Goal: Information Seeking & Learning: Learn about a topic

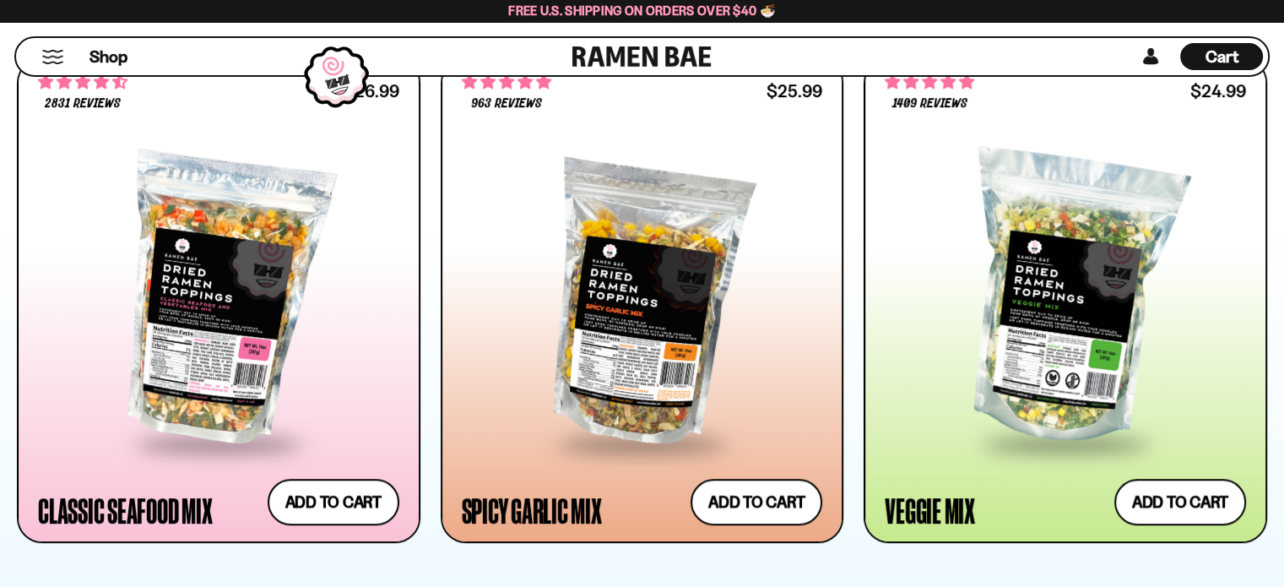
scroll to position [1013, 0]
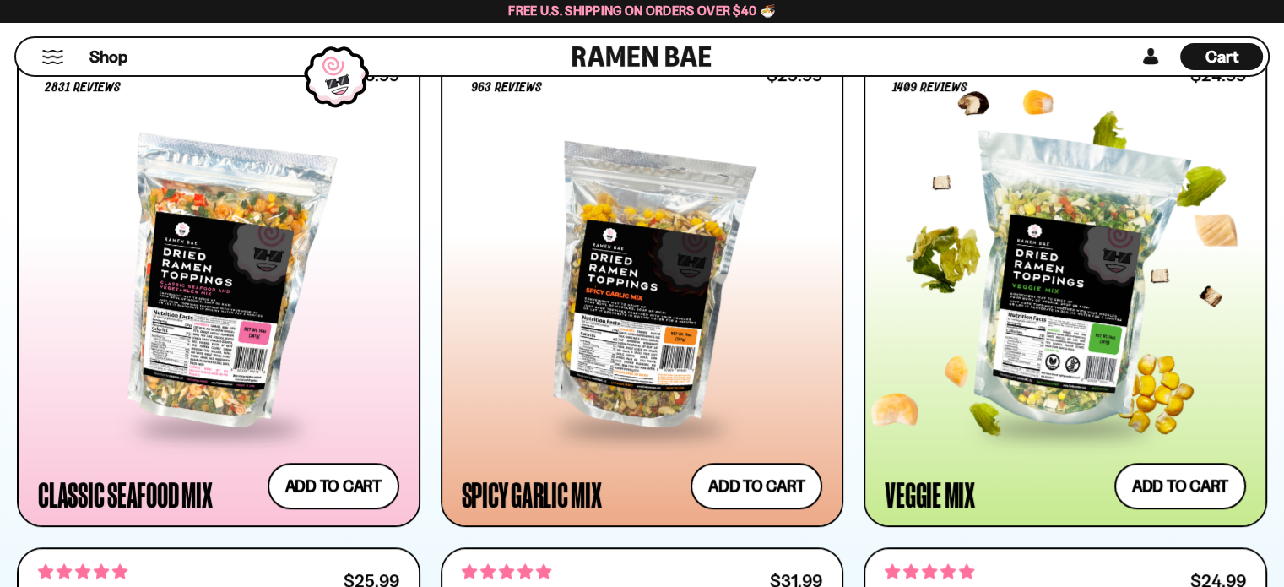
click at [1097, 323] on div at bounding box center [1065, 283] width 361 height 284
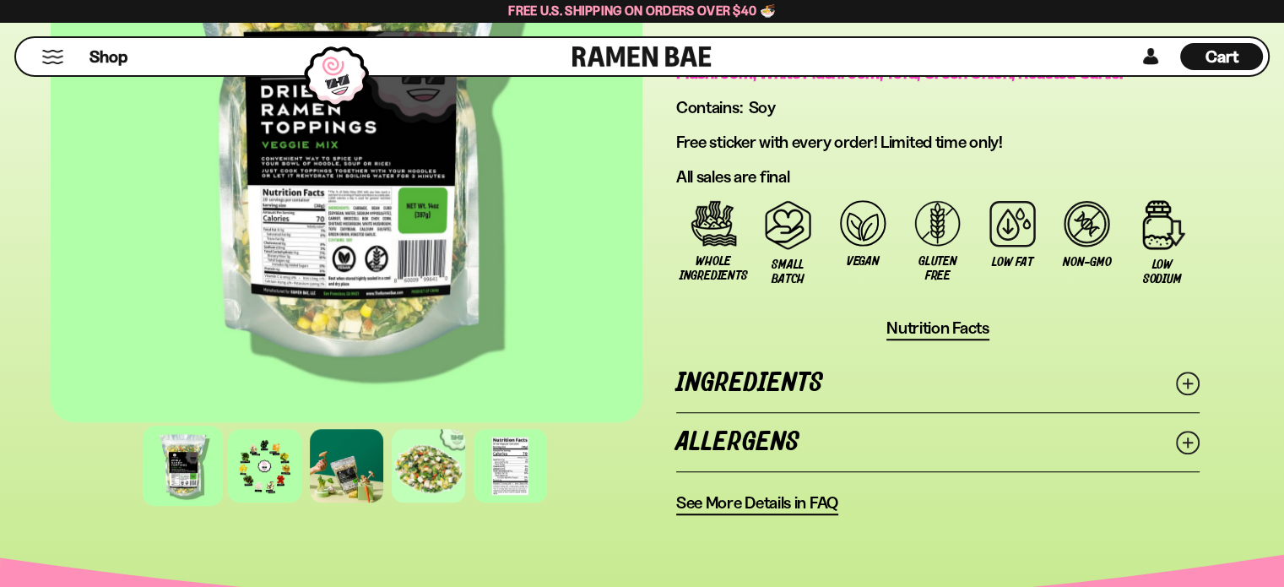
scroll to position [1266, 0]
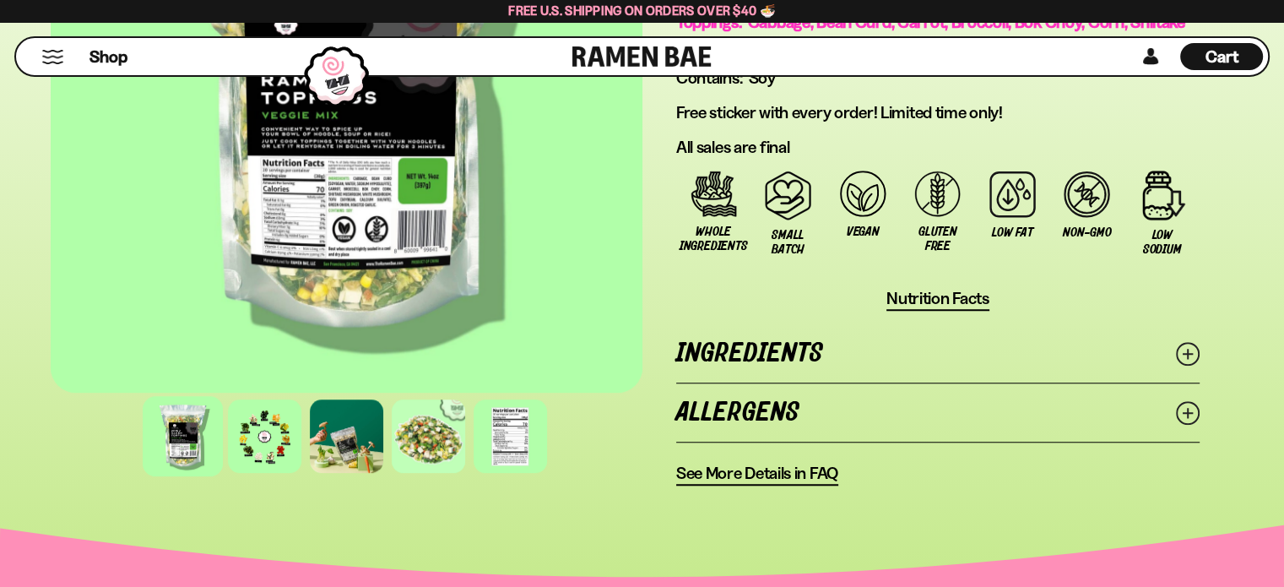
click at [1188, 350] on line at bounding box center [1188, 354] width 8 height 8
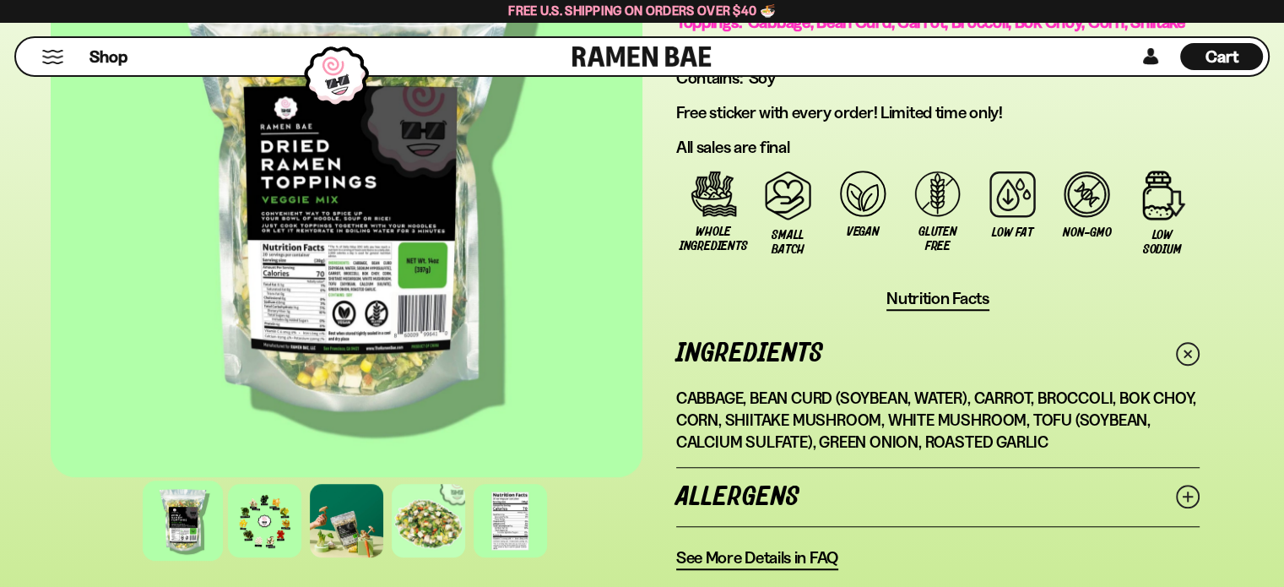
click at [935, 291] on span "Nutrition Facts" at bounding box center [937, 298] width 103 height 21
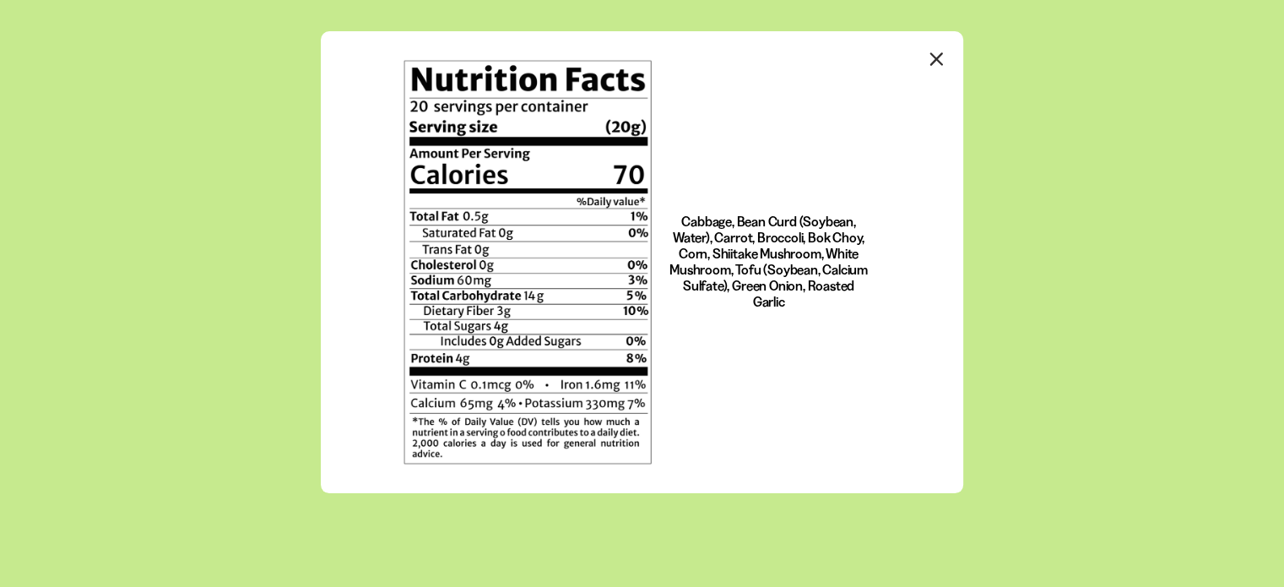
scroll to position [0, 0]
click at [935, 53] on icon "Close modal" at bounding box center [936, 58] width 25 height 25
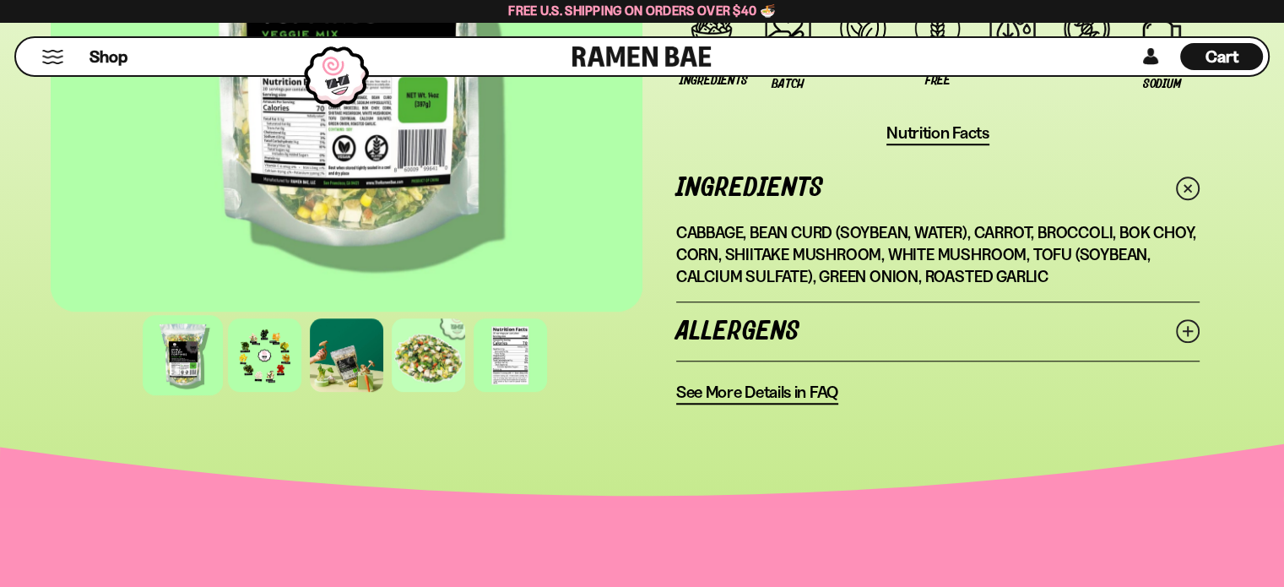
scroll to position [1435, 0]
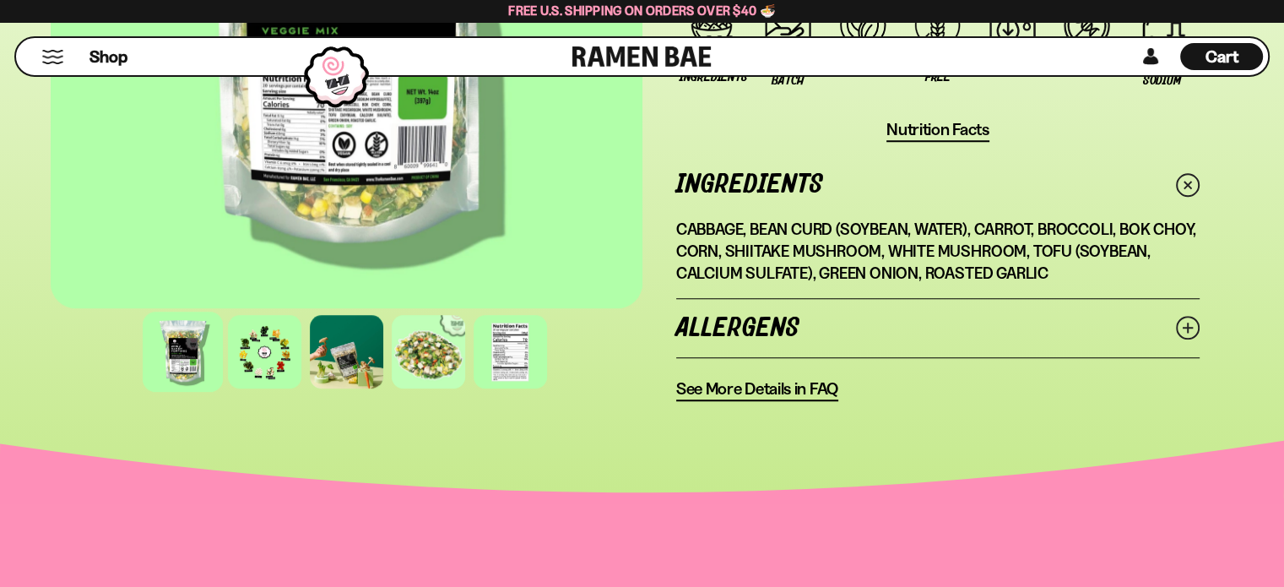
click at [1196, 317] on circle at bounding box center [1188, 328] width 22 height 22
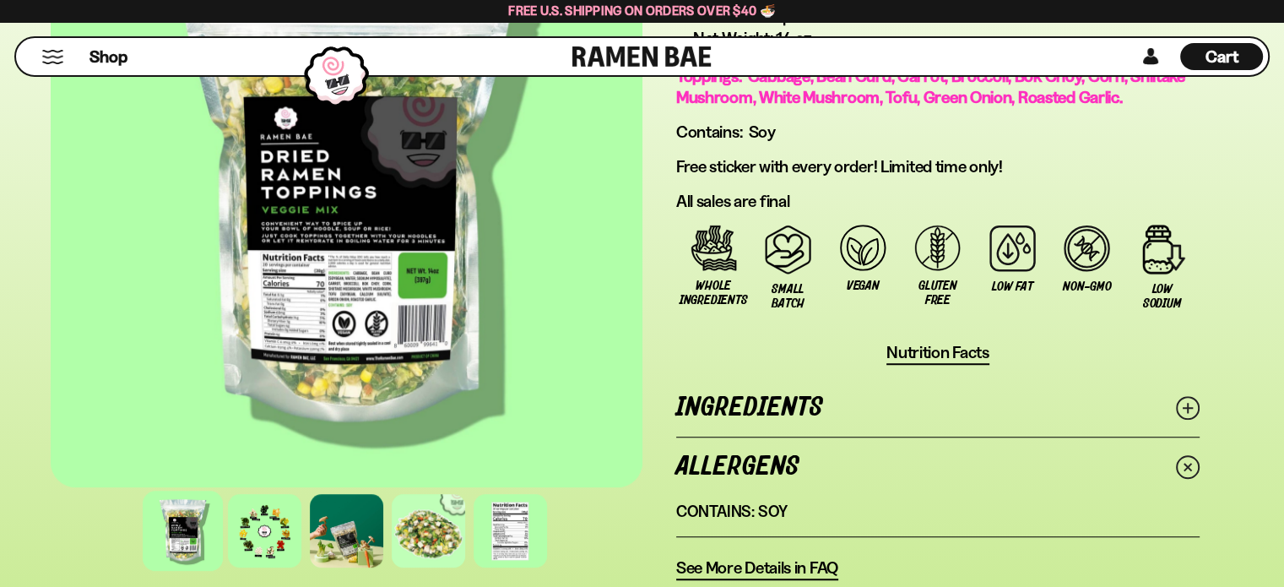
scroll to position [1182, 0]
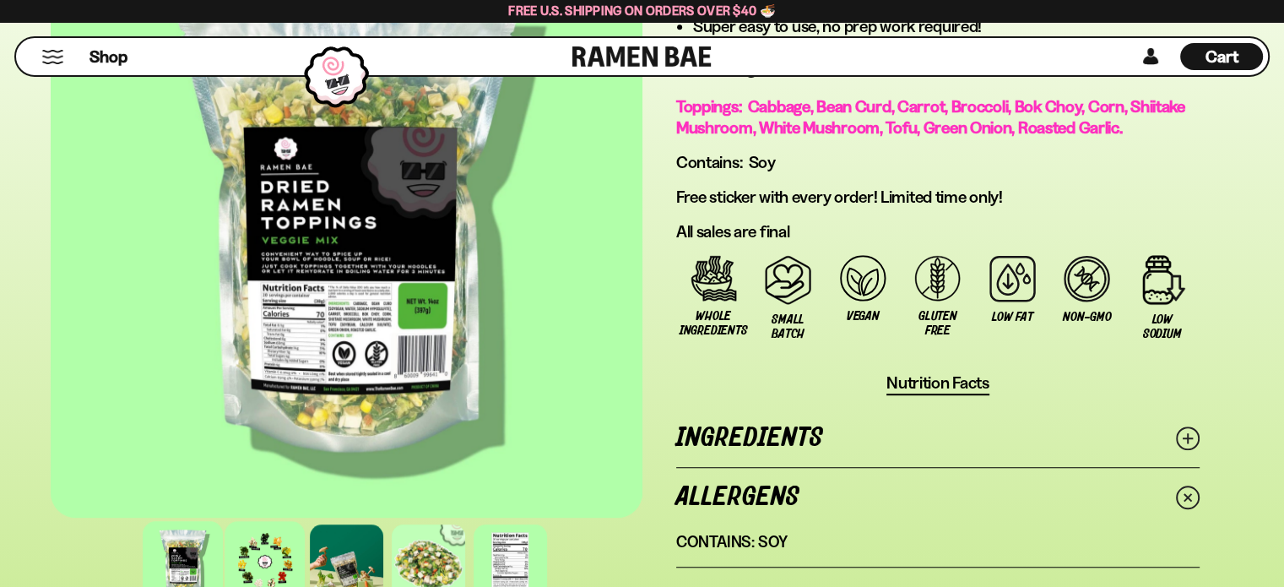
click at [244, 552] on div at bounding box center [265, 561] width 80 height 80
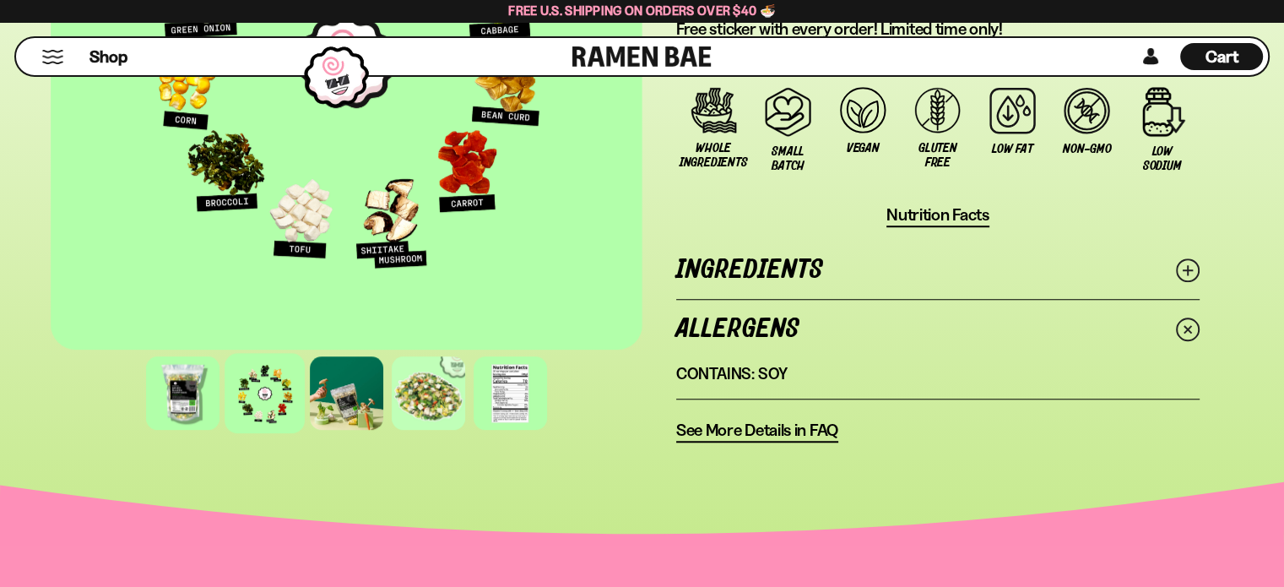
scroll to position [1351, 0]
click at [344, 402] on div at bounding box center [346, 392] width 80 height 80
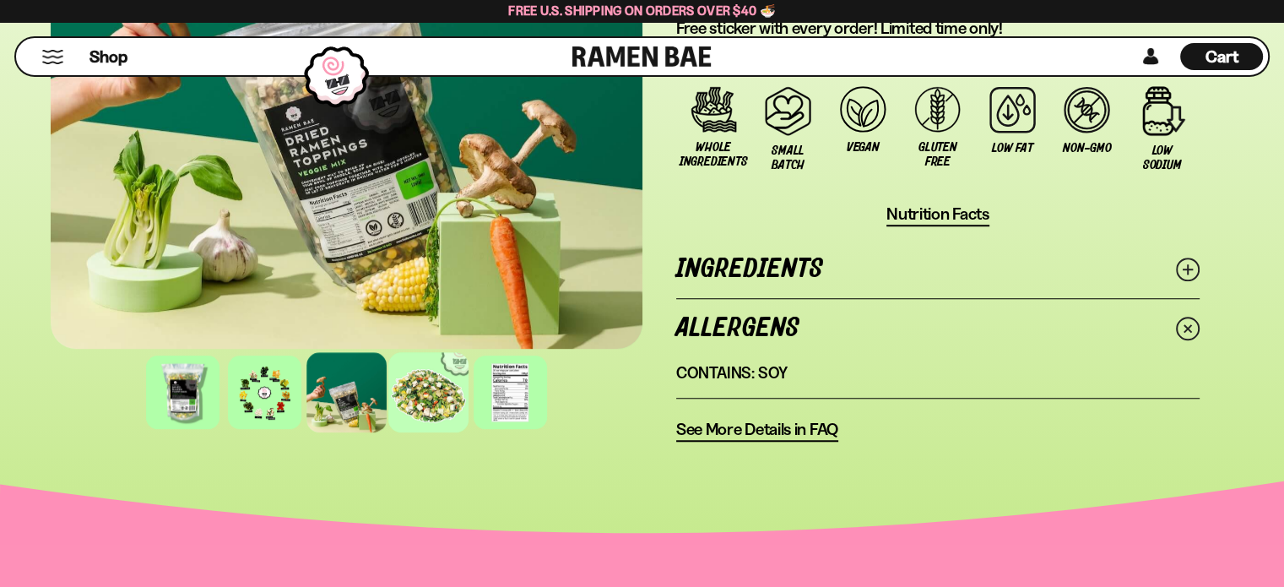
click at [424, 390] on div at bounding box center [428, 392] width 80 height 80
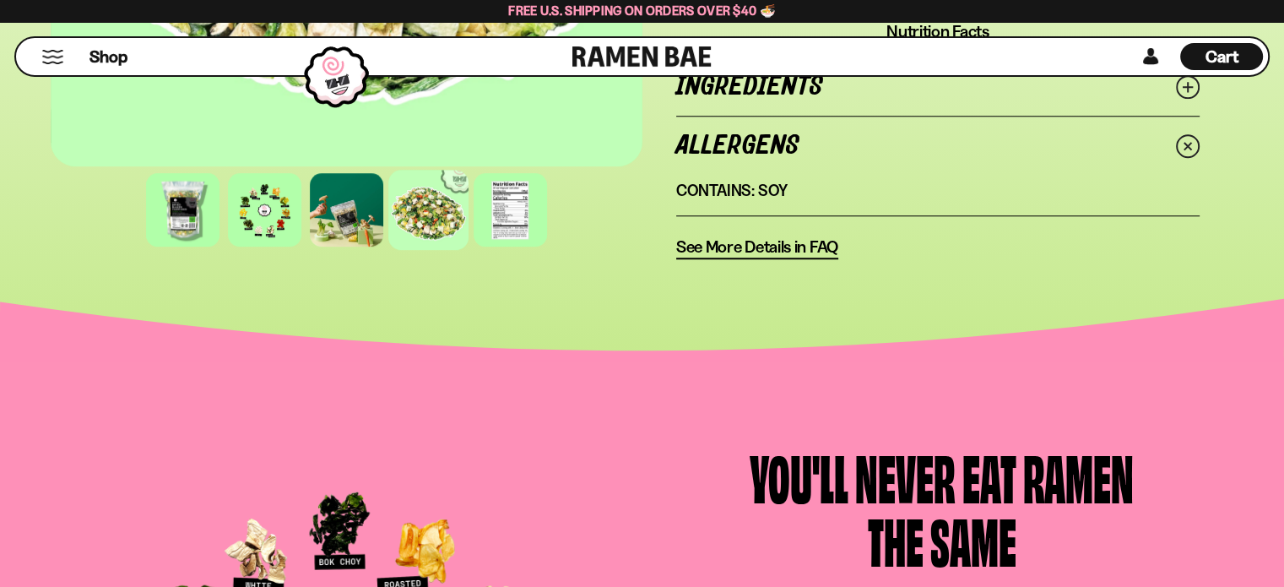
scroll to position [1520, 0]
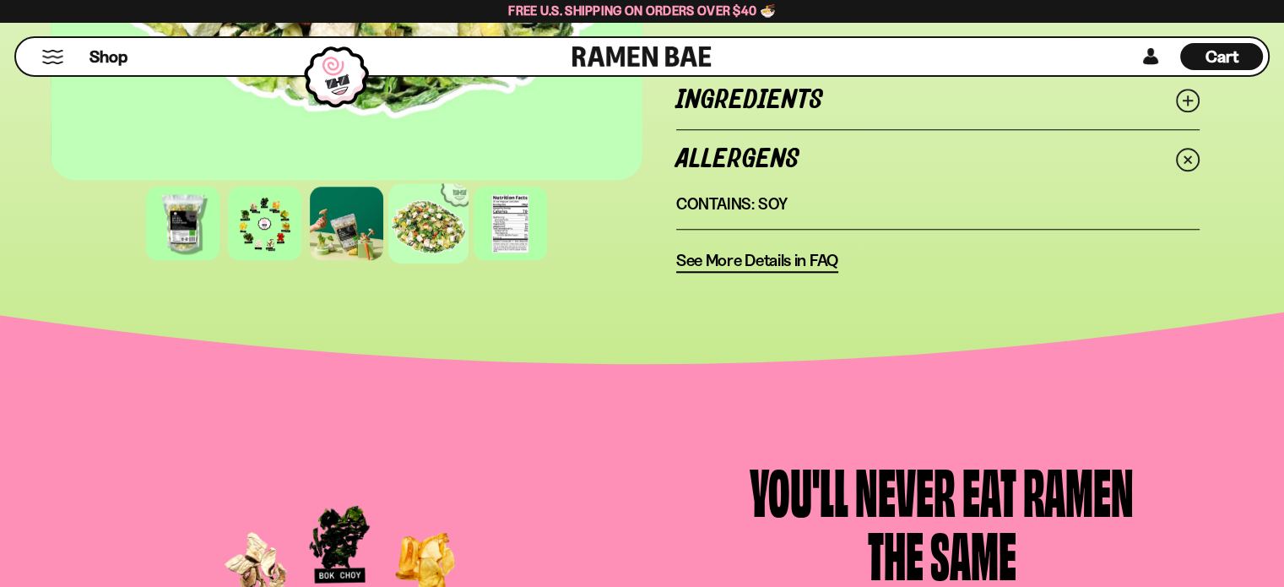
click at [757, 257] on span "See More Details in FAQ" at bounding box center [757, 260] width 162 height 21
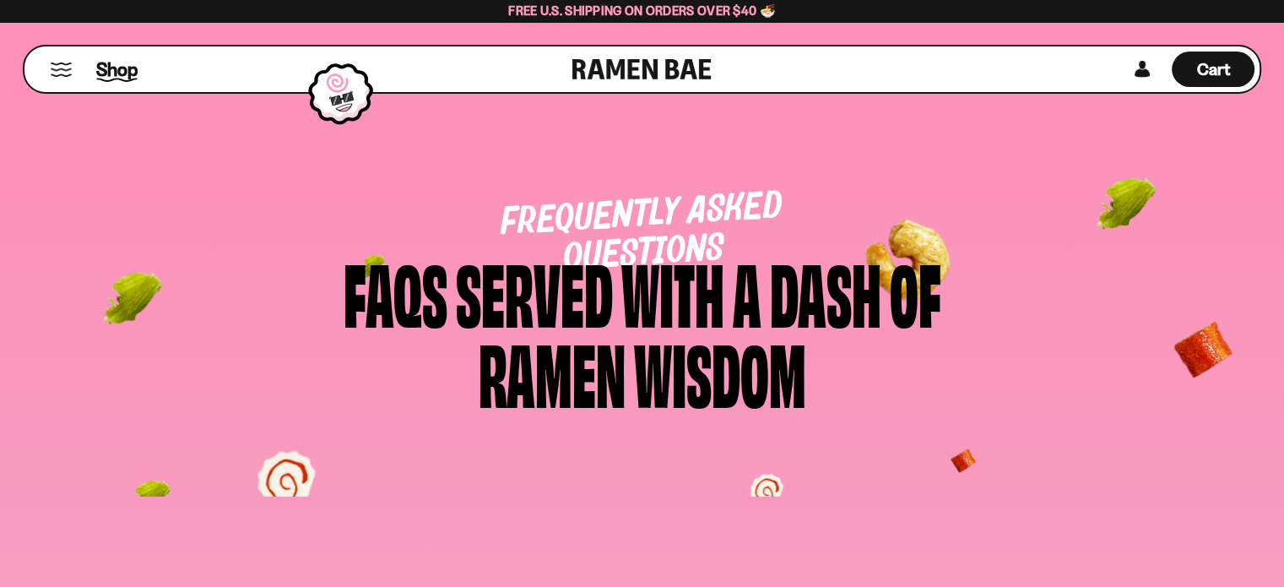
click at [110, 66] on span "Shop" at bounding box center [116, 69] width 41 height 25
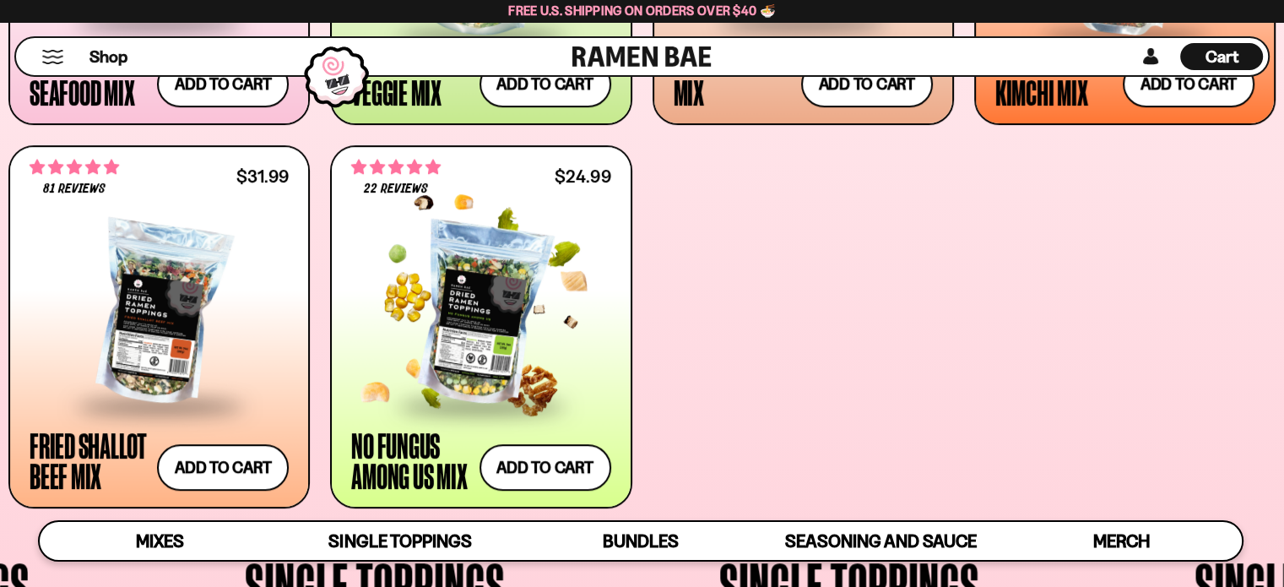
scroll to position [1013, 0]
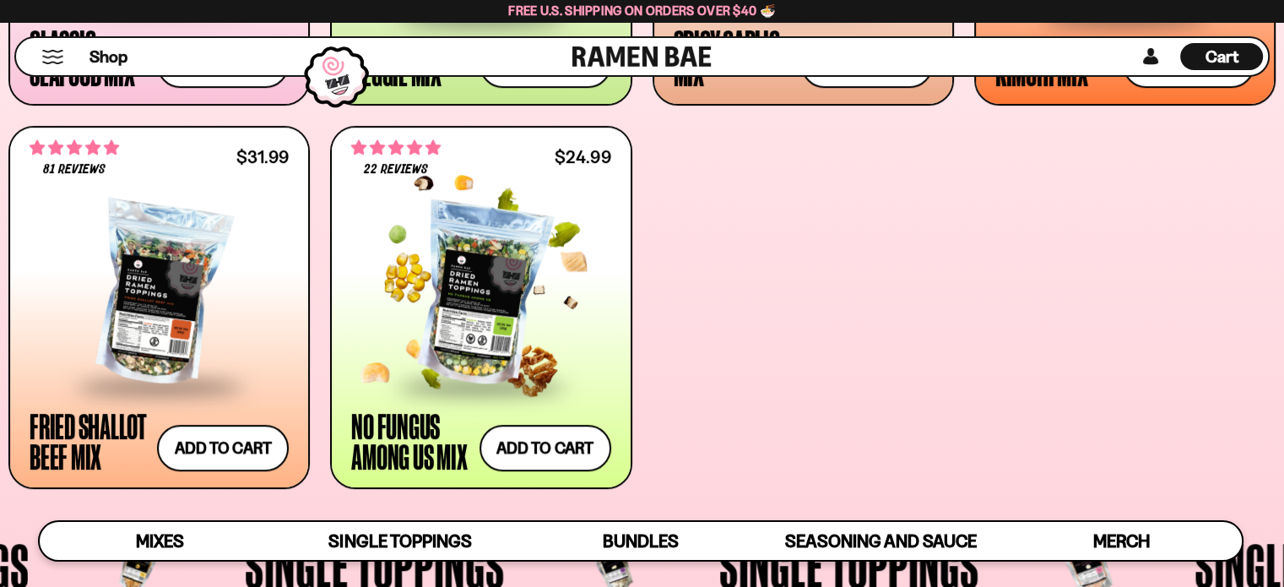
click at [496, 292] on div at bounding box center [480, 294] width 259 height 179
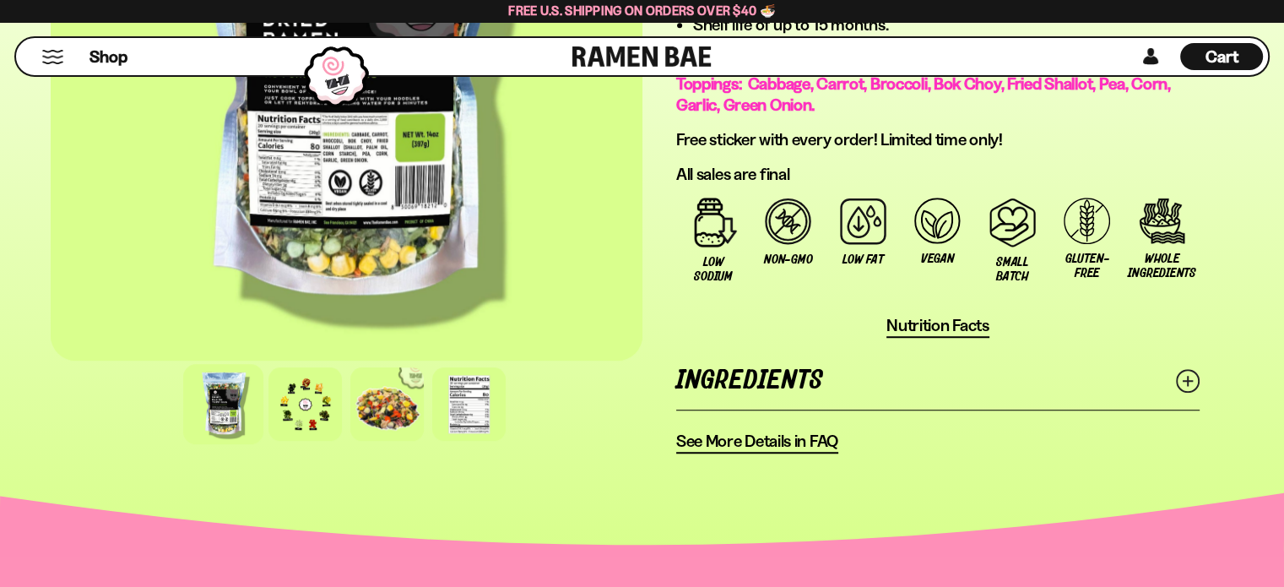
scroll to position [1266, 0]
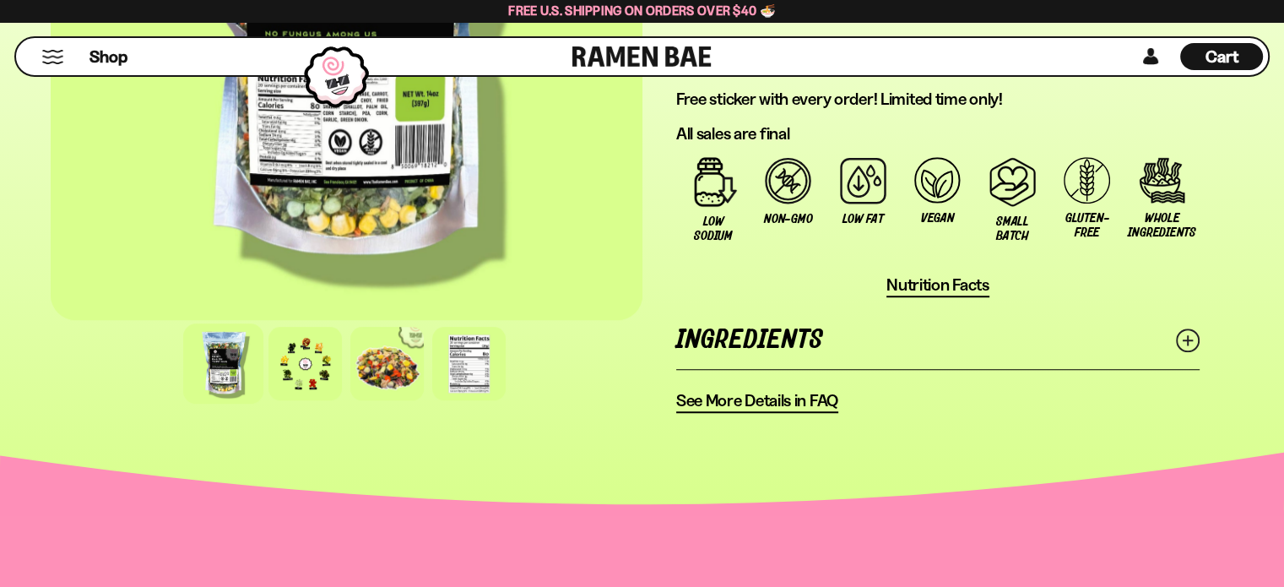
click at [1182, 333] on icon at bounding box center [1188, 340] width 24 height 24
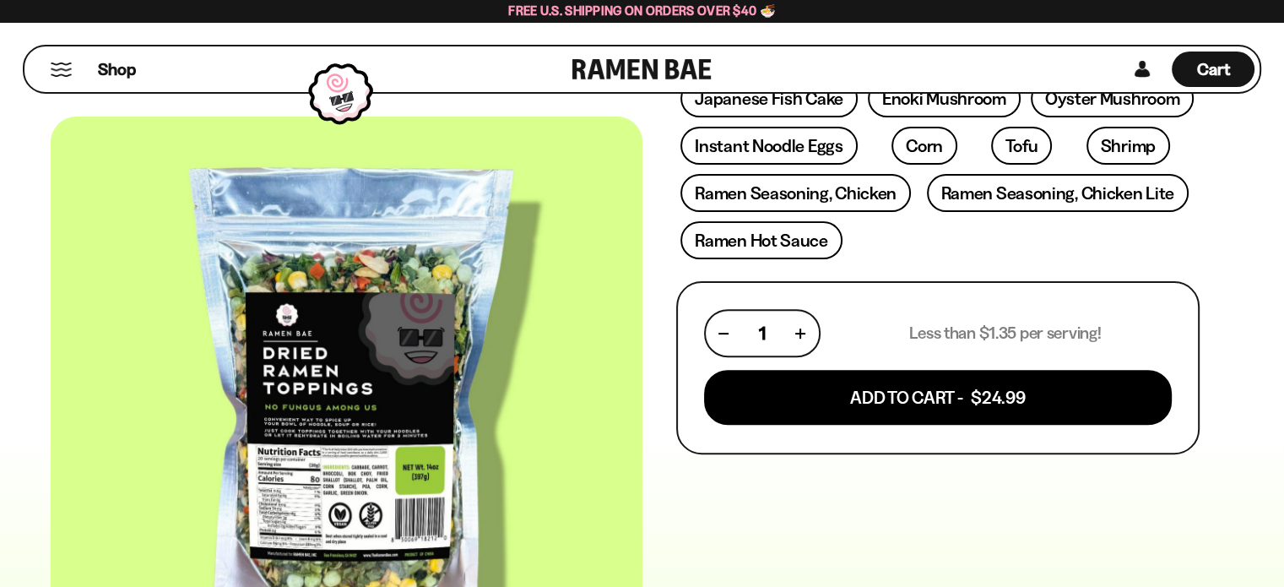
scroll to position [0, 0]
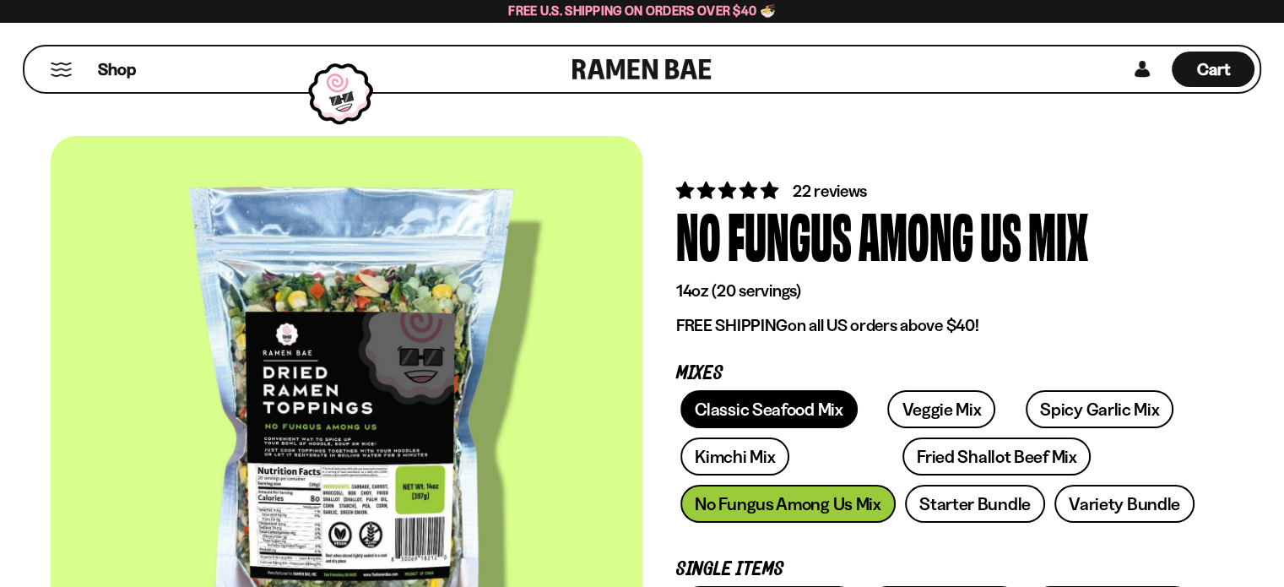
click at [751, 413] on link "Classic Seafood Mix" at bounding box center [768, 409] width 176 height 38
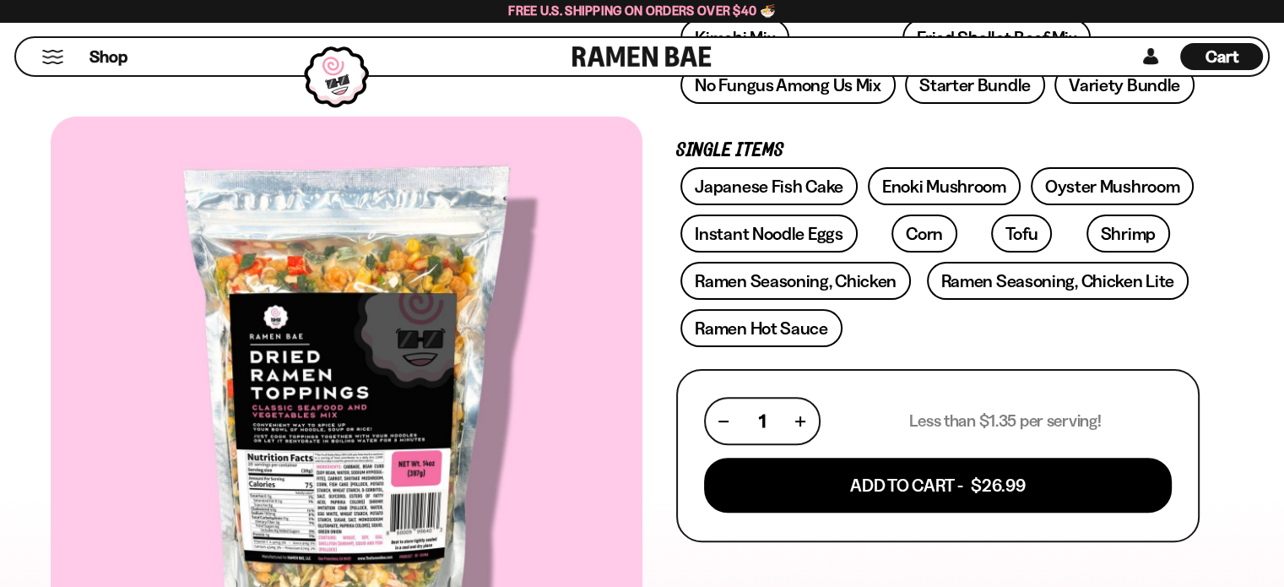
scroll to position [422, 0]
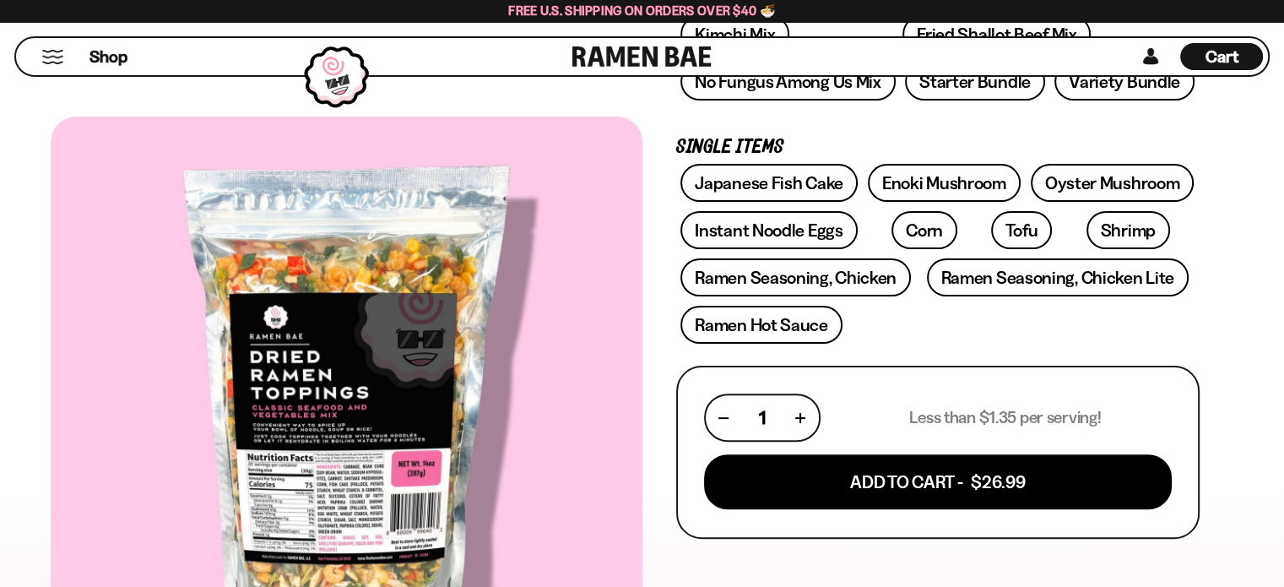
click at [318, 506] on div at bounding box center [347, 405] width 592 height 577
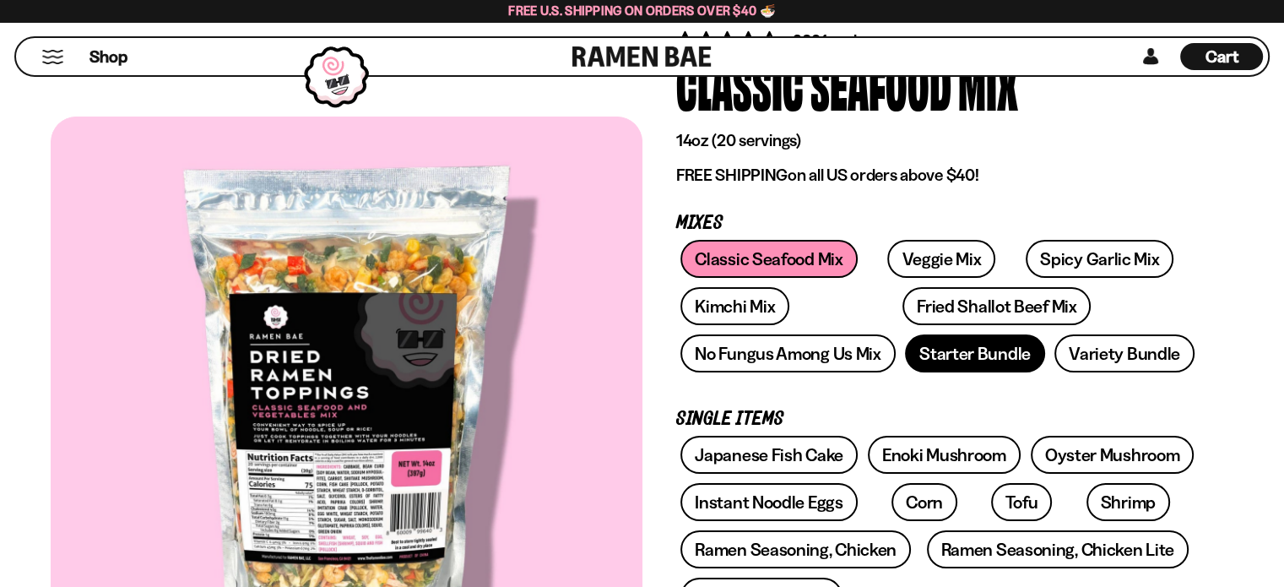
scroll to position [169, 0]
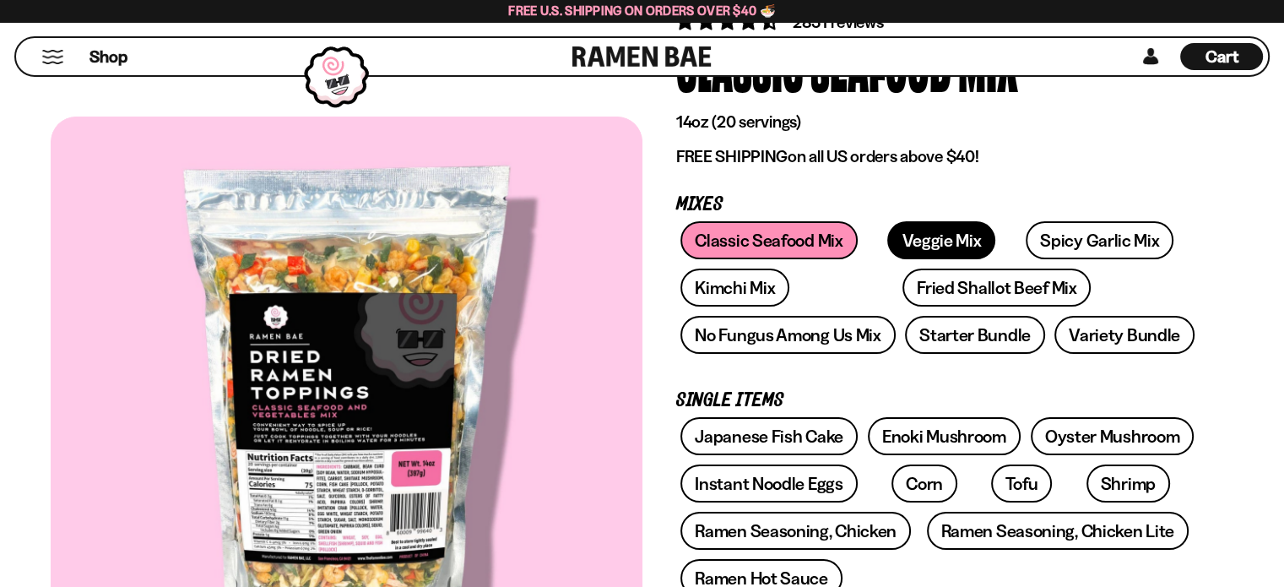
click at [935, 239] on link "Veggie Mix" at bounding box center [941, 240] width 108 height 38
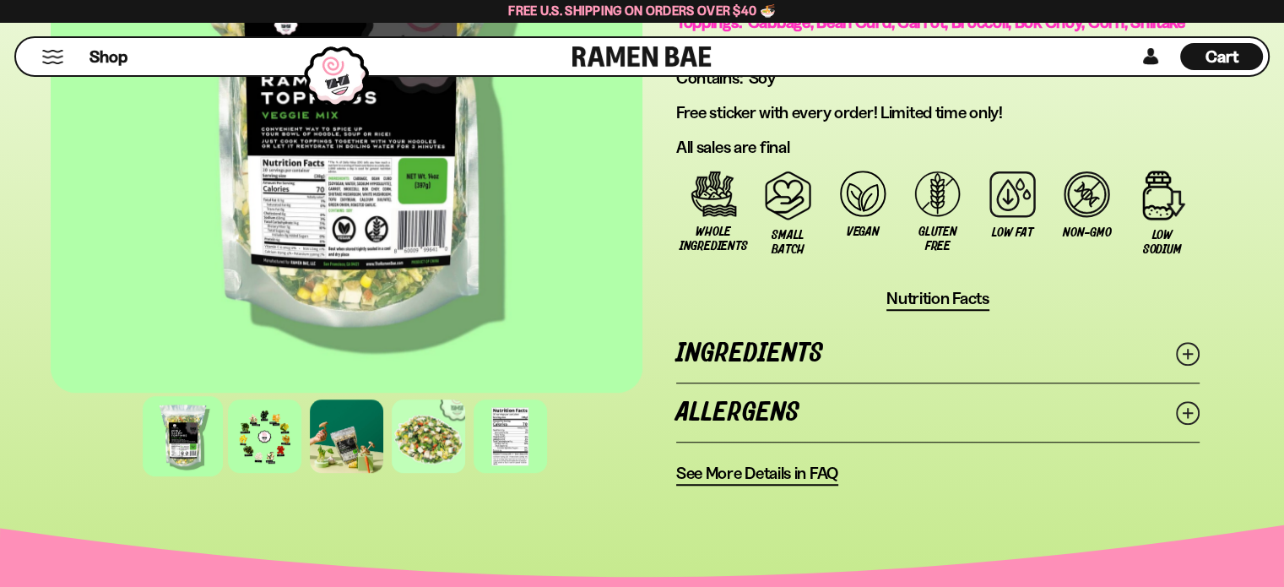
scroll to position [1435, 0]
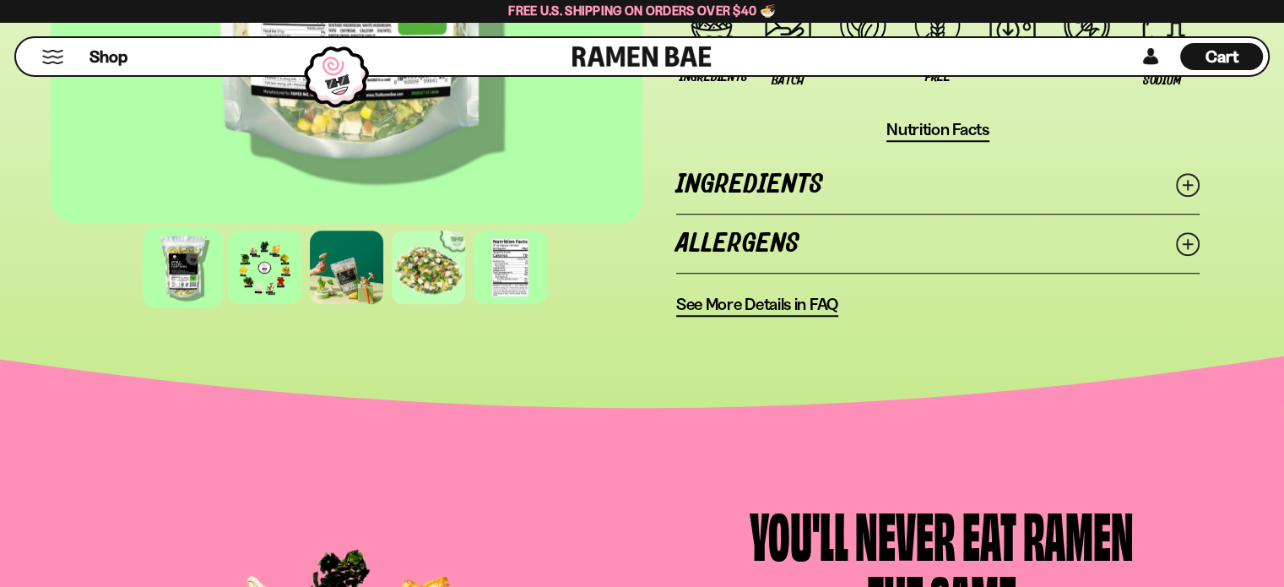
click at [795, 296] on span "See More Details in FAQ" at bounding box center [757, 304] width 162 height 21
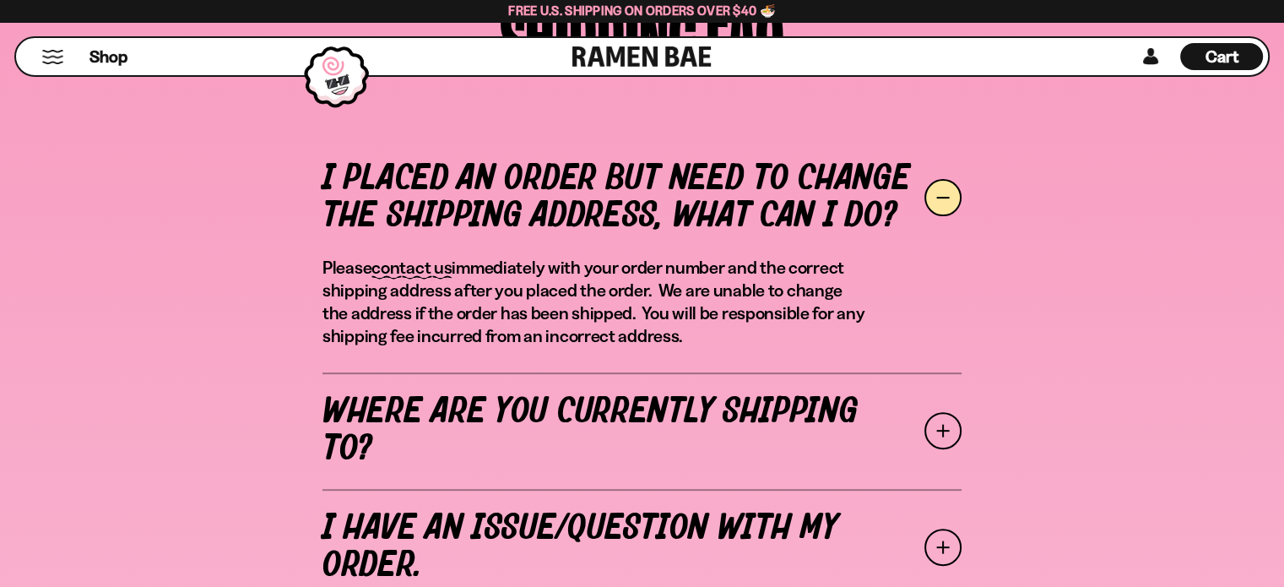
scroll to position [675, 0]
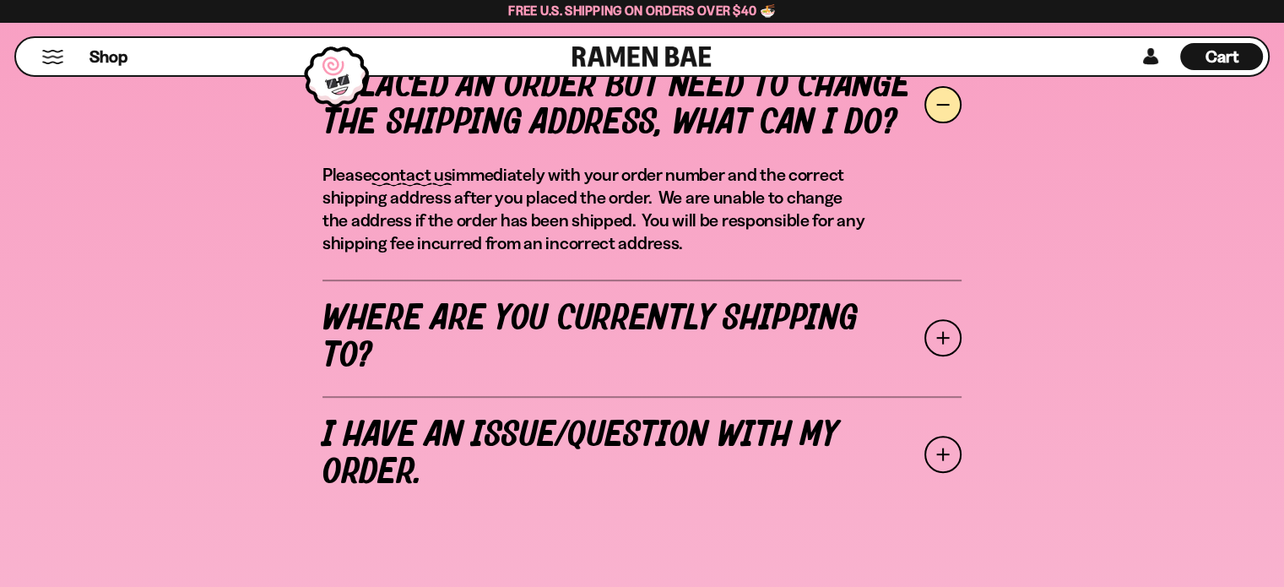
click at [945, 340] on span at bounding box center [942, 337] width 37 height 37
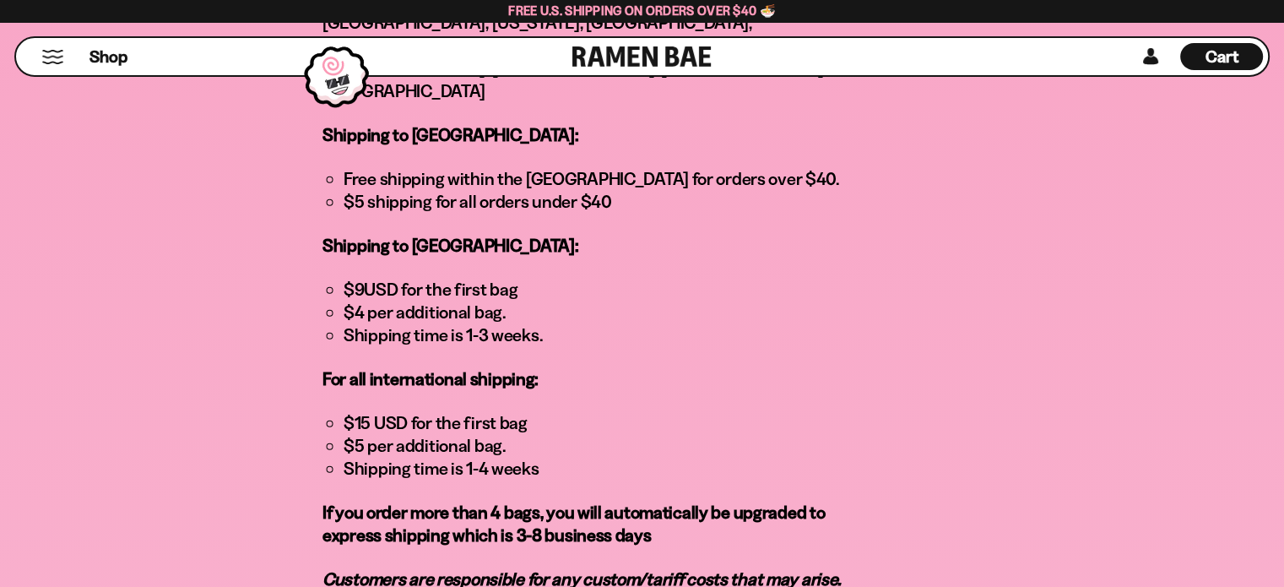
scroll to position [1435, 0]
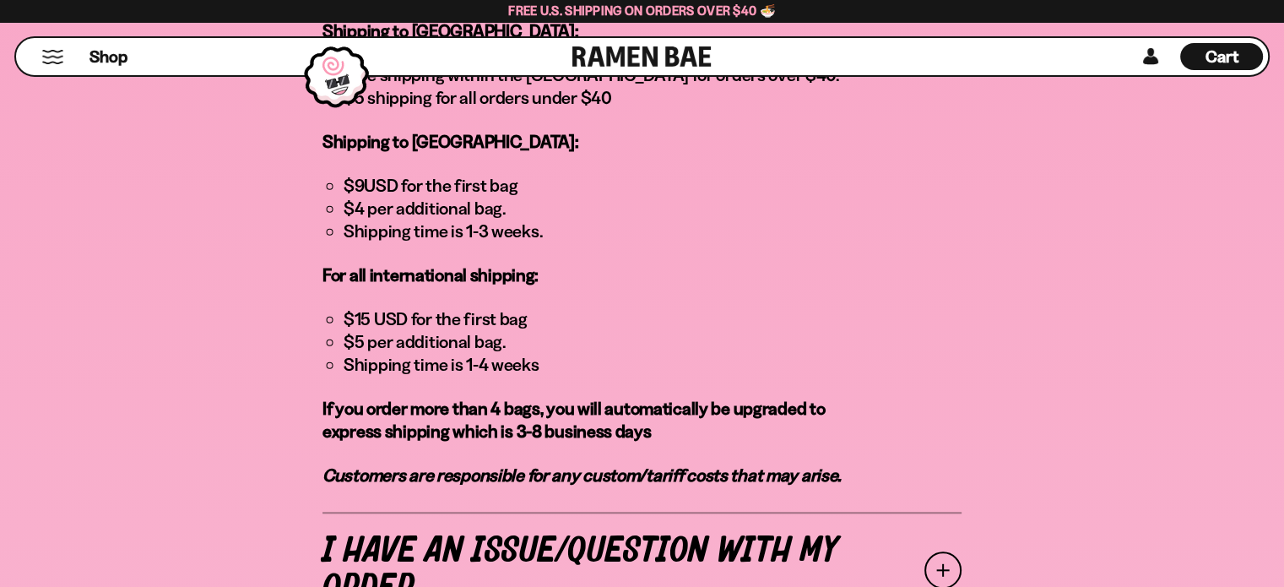
click at [943, 551] on span at bounding box center [942, 569] width 37 height 37
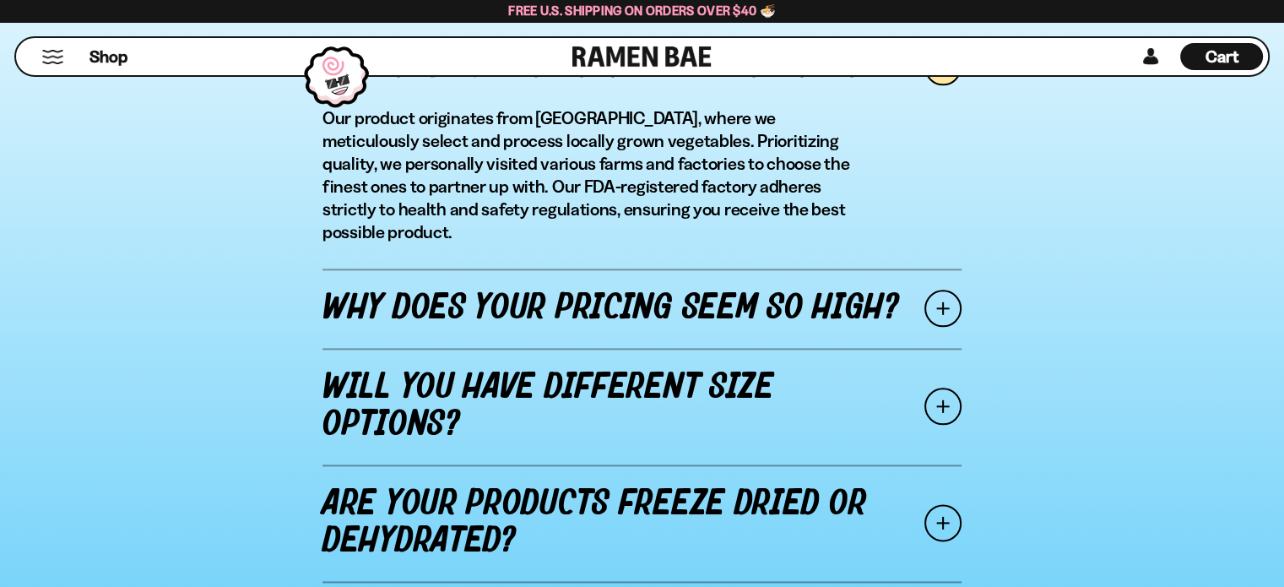
scroll to position [1981, 0]
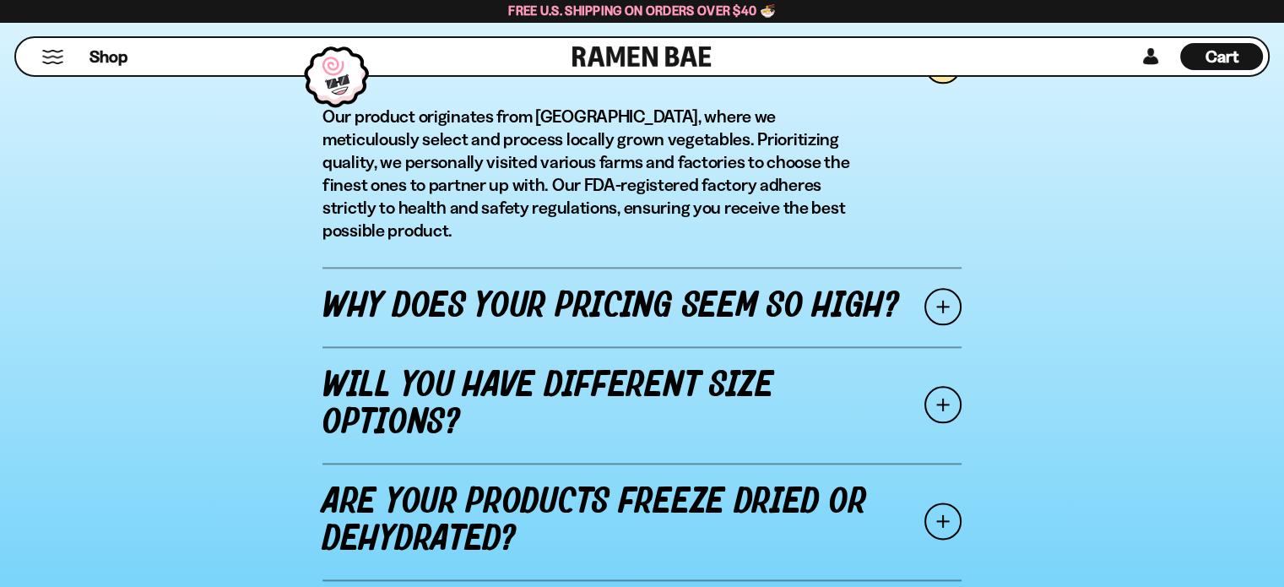
click at [950, 288] on span at bounding box center [942, 306] width 37 height 37
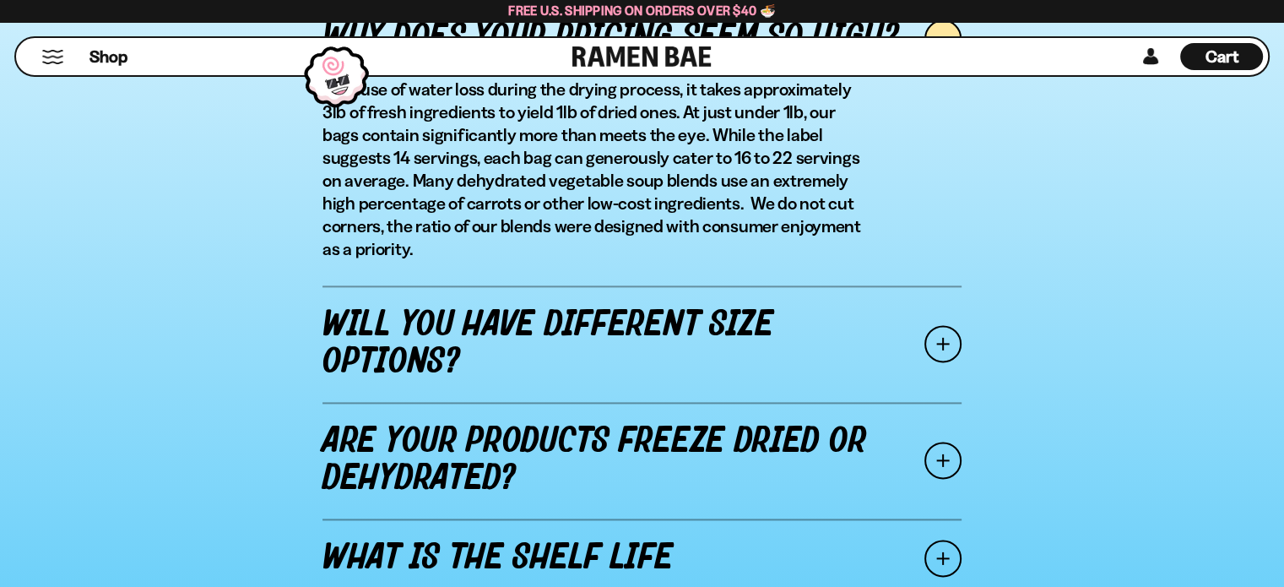
scroll to position [2149, 0]
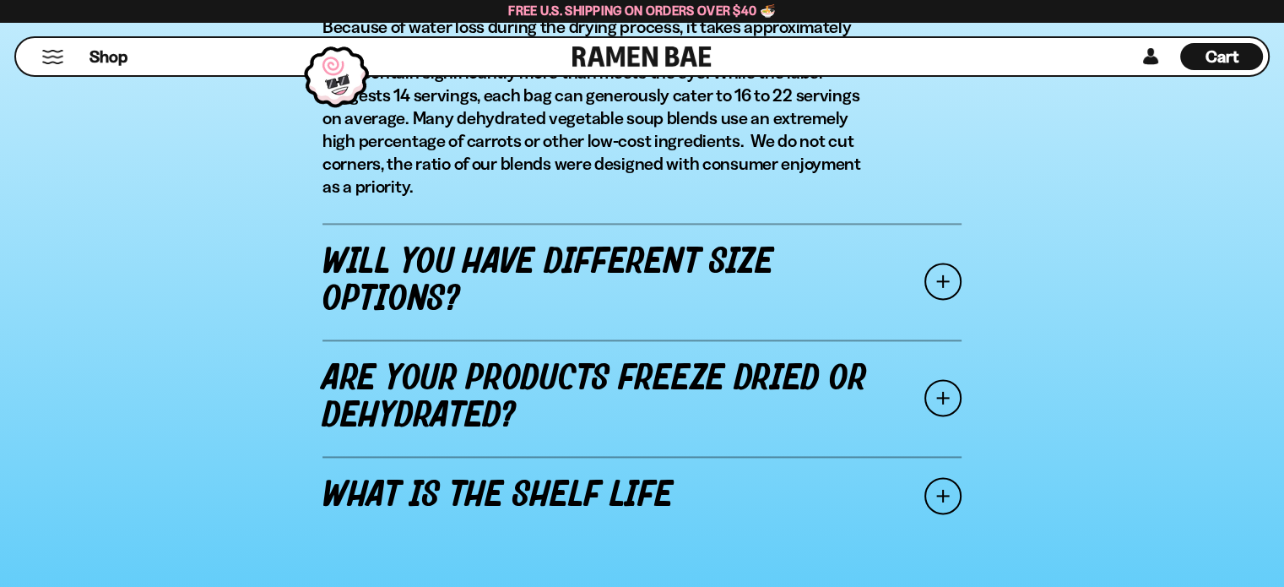
click at [935, 279] on span at bounding box center [942, 281] width 37 height 37
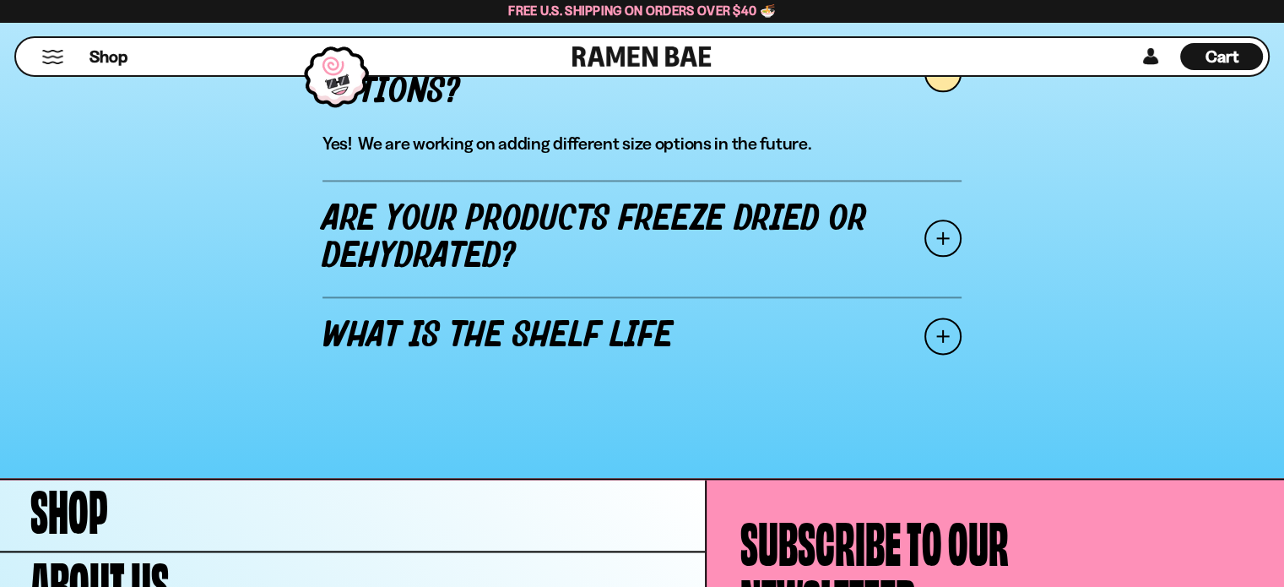
click at [946, 239] on span at bounding box center [942, 237] width 37 height 37
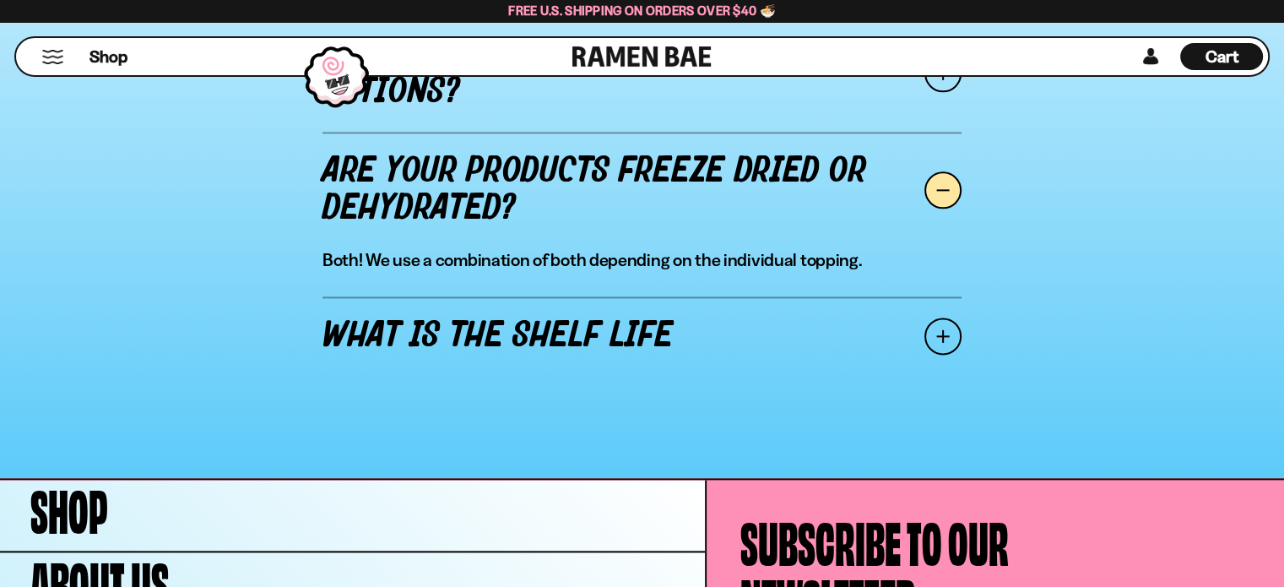
click at [943, 335] on span at bounding box center [942, 335] width 37 height 37
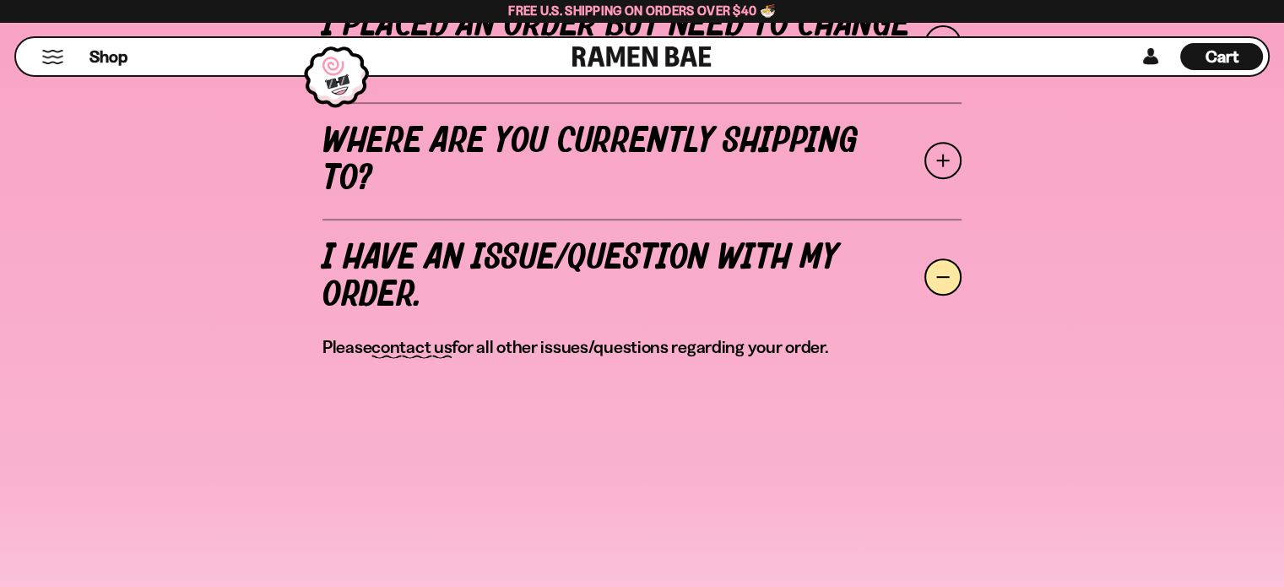
scroll to position [0, 0]
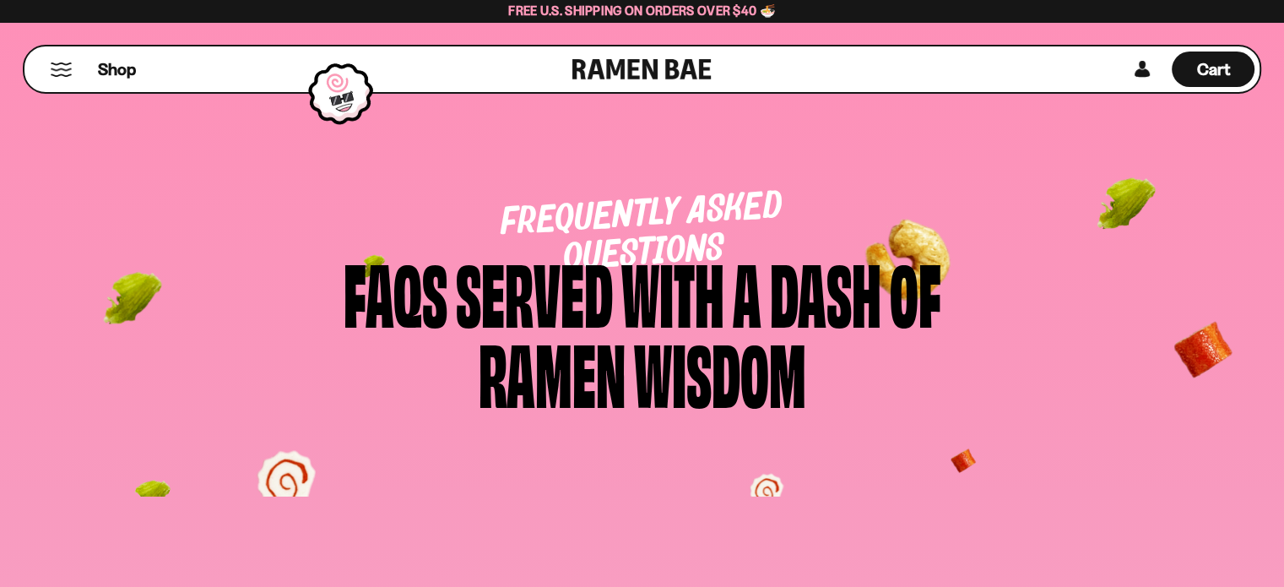
drag, startPoint x: 734, startPoint y: 71, endPoint x: 579, endPoint y: 77, distance: 154.6
click at [604, 79] on div "Shop Cart D0381C2F-513E-4F90-8A41-6F0A75DCBAAA" at bounding box center [642, 69] width 1238 height 49
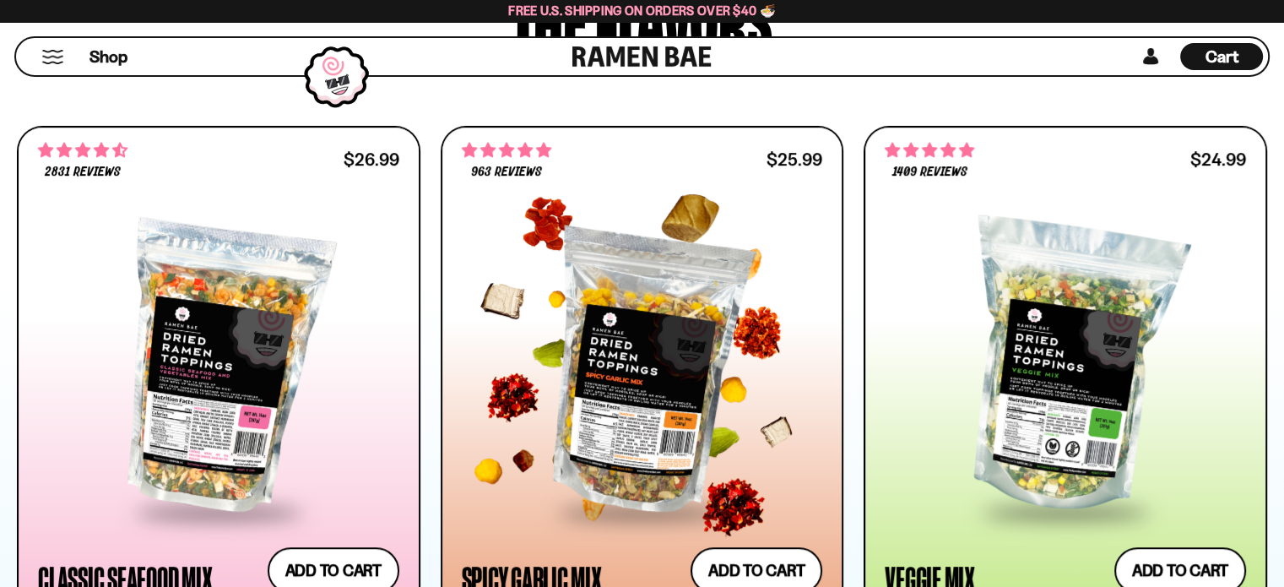
scroll to position [1097, 0]
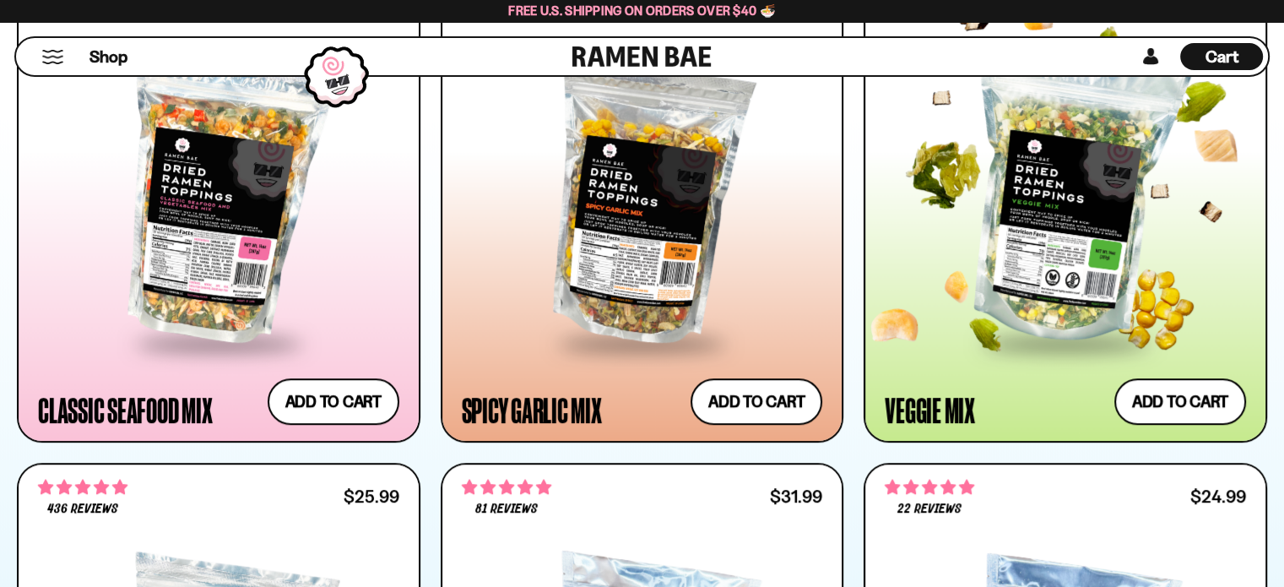
click at [1073, 242] on div at bounding box center [1065, 199] width 361 height 284
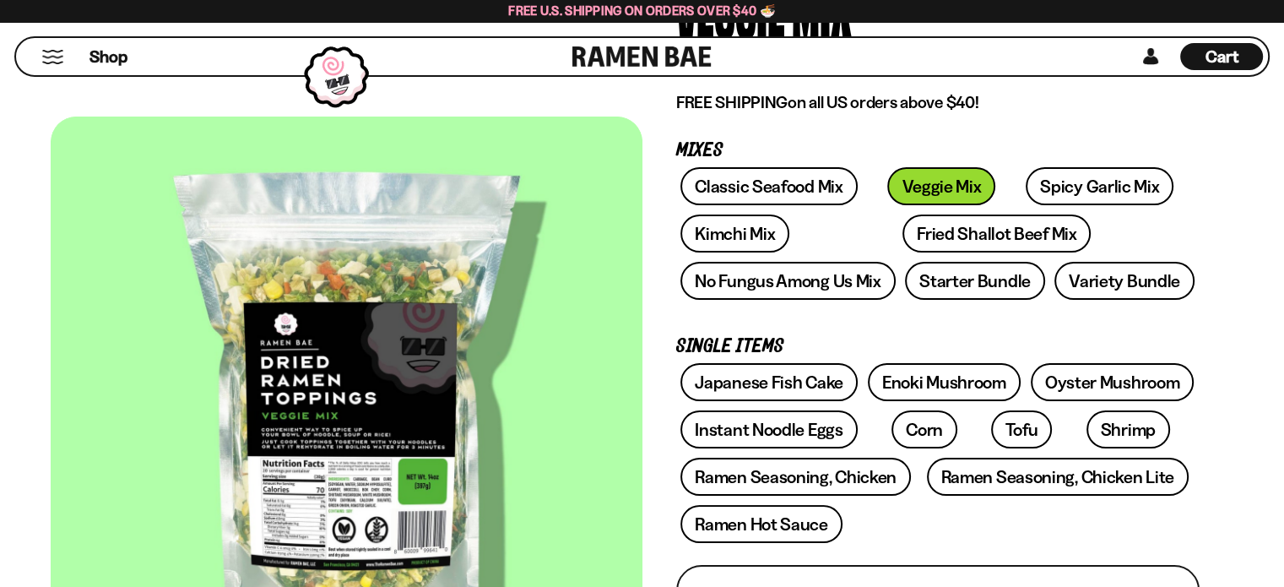
scroll to position [253, 0]
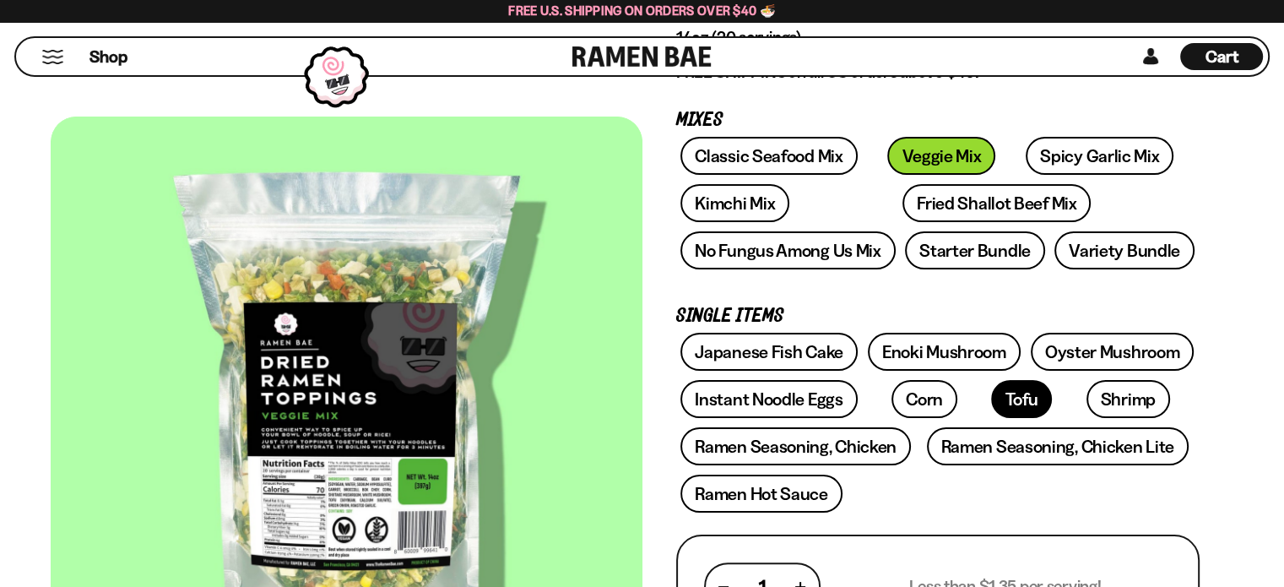
click at [991, 400] on link "Tofu" at bounding box center [1021, 399] width 61 height 38
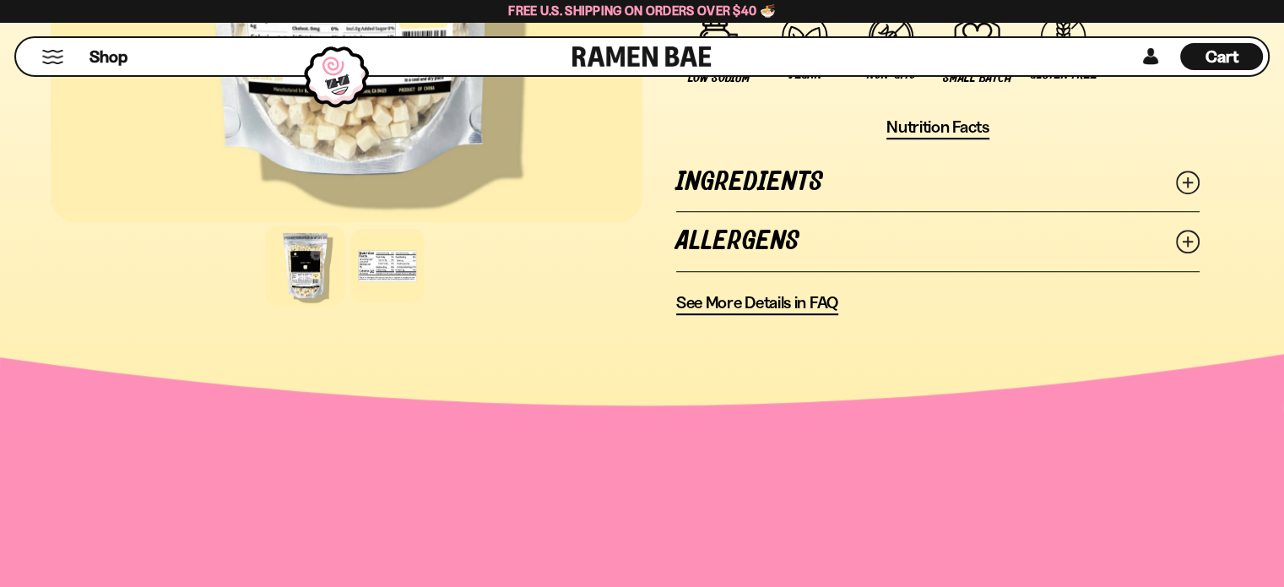
scroll to position [1266, 0]
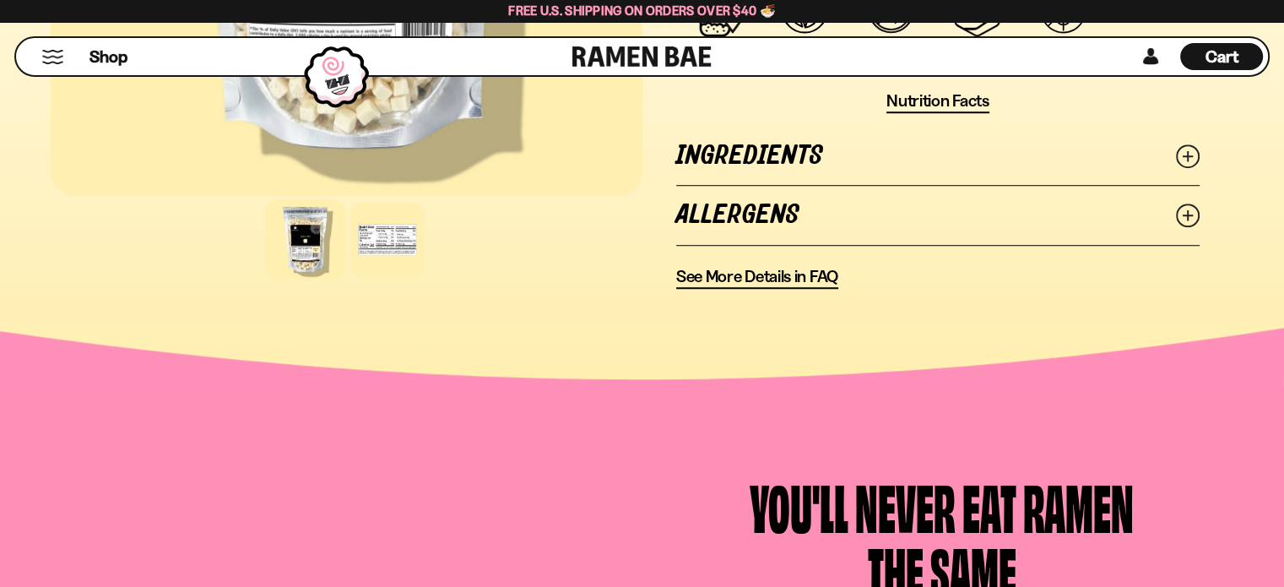
click at [1185, 149] on icon at bounding box center [1188, 156] width 24 height 24
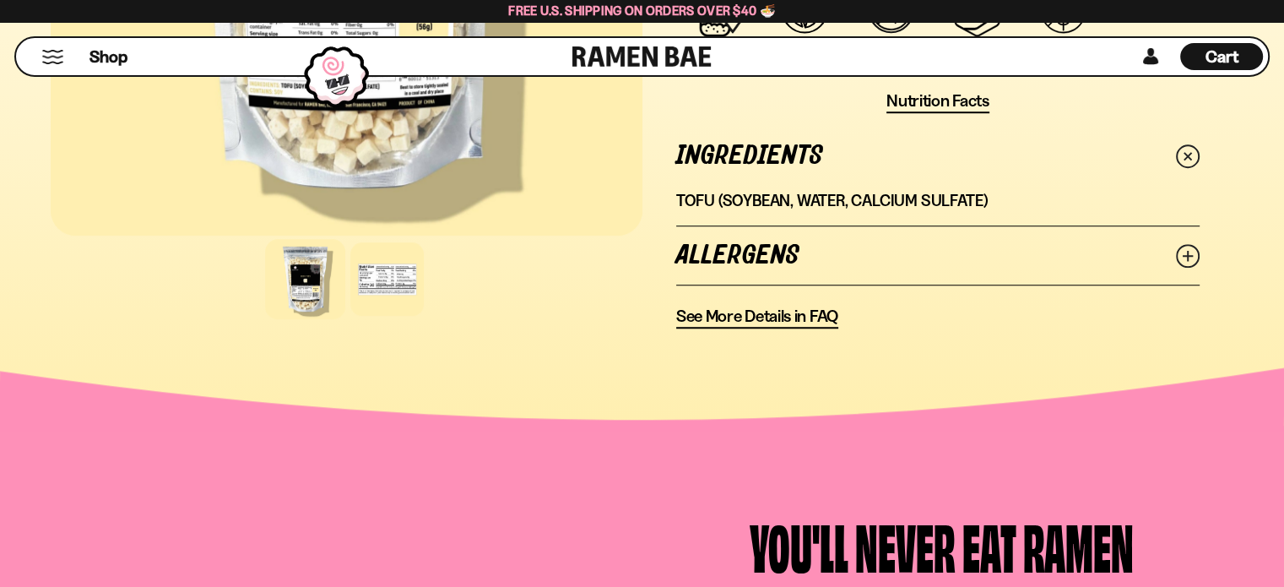
click at [1185, 244] on icon at bounding box center [1188, 256] width 24 height 24
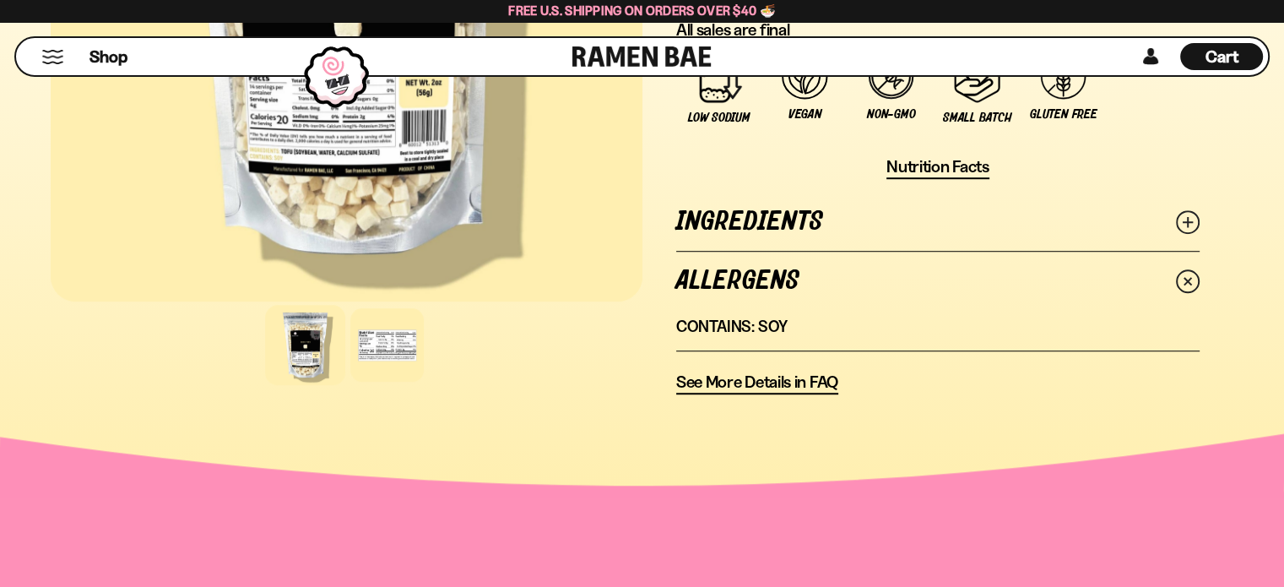
scroll to position [1013, 0]
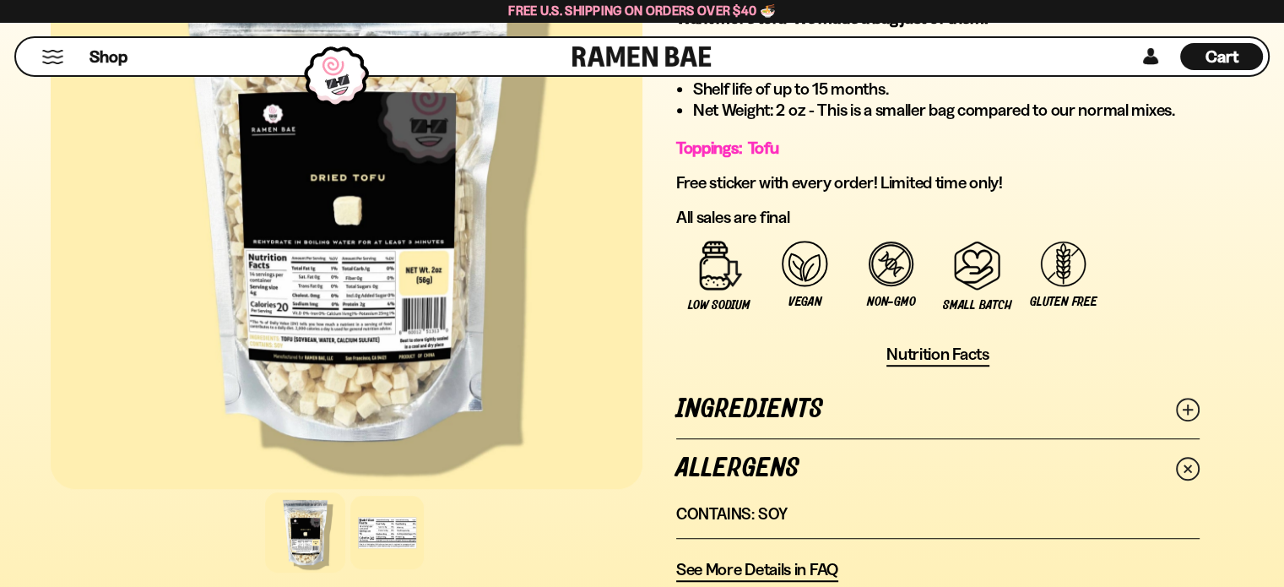
click at [930, 347] on span "Nutrition Facts" at bounding box center [937, 354] width 103 height 21
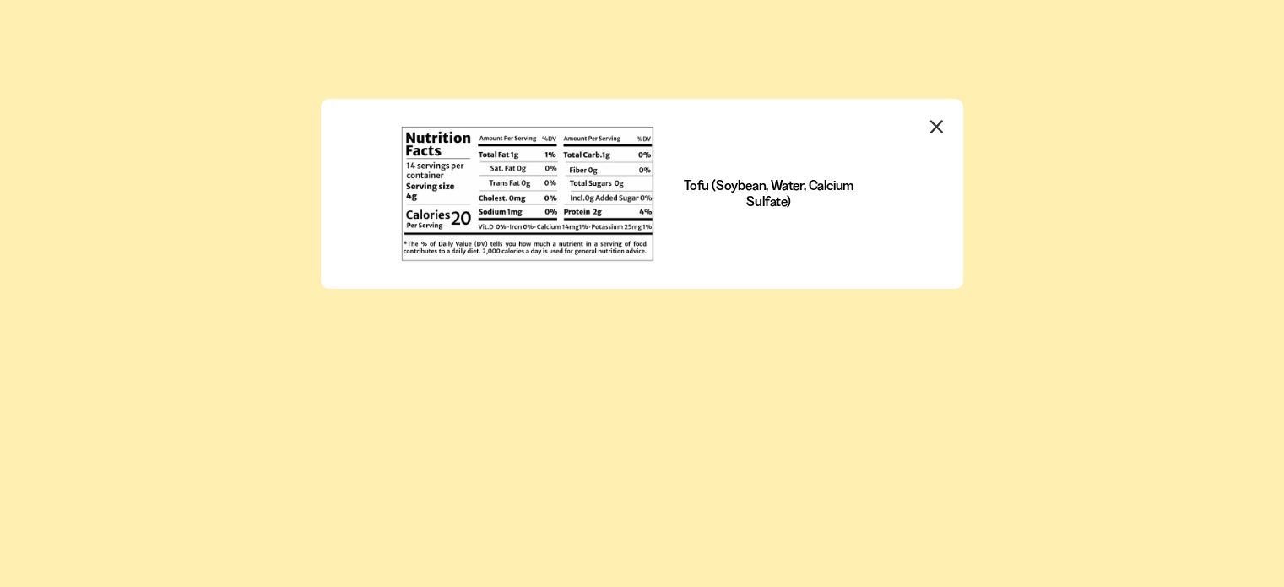
click at [930, 122] on icon "Close modal" at bounding box center [935, 126] width 11 height 11
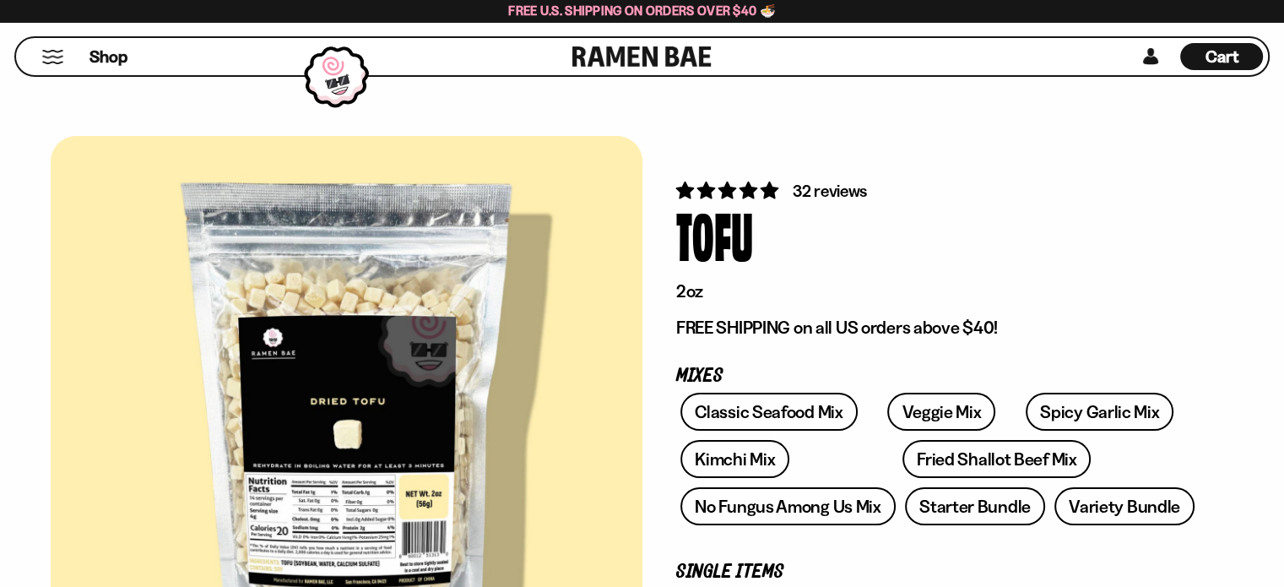
scroll to position [1013, 0]
